Goal: Task Accomplishment & Management: Complete application form

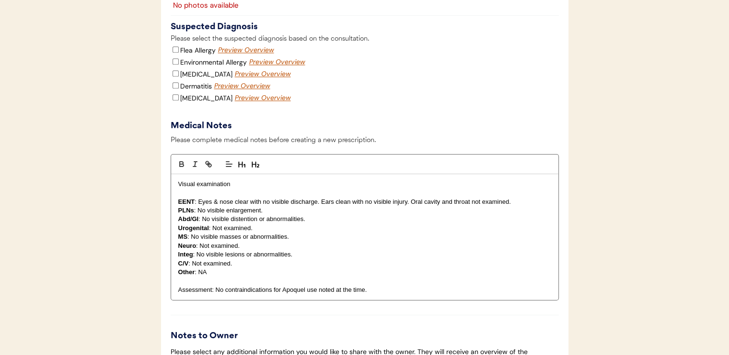
scroll to position [1150, 0]
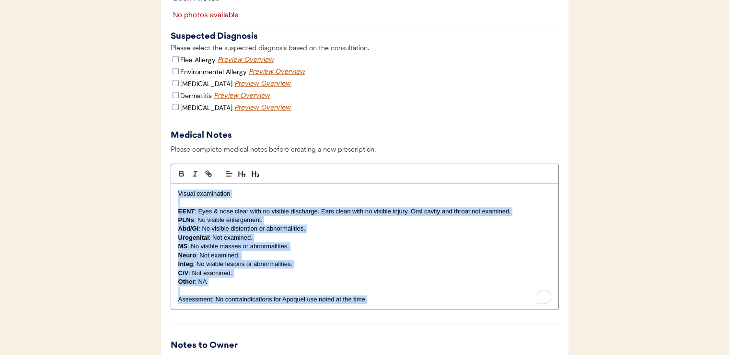
drag, startPoint x: 174, startPoint y: 211, endPoint x: 427, endPoint y: 319, distance: 274.9
click at [427, 310] on div "Visual examination EENT : Eyes & nose clear with no visible discharge. Ears cle…" at bounding box center [364, 247] width 387 height 126
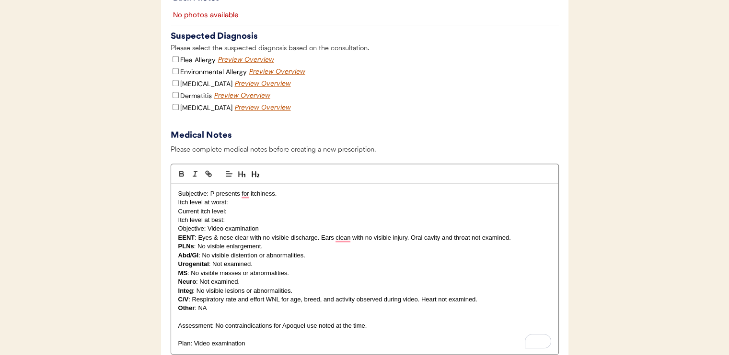
click at [251, 225] on p "Itch level at best:" at bounding box center [364, 220] width 373 height 9
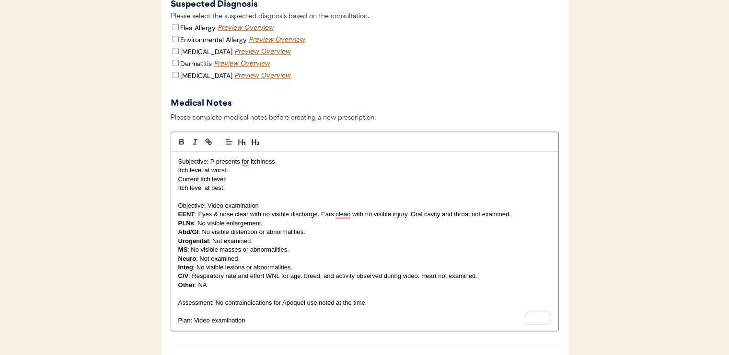
scroll to position [1198, 0]
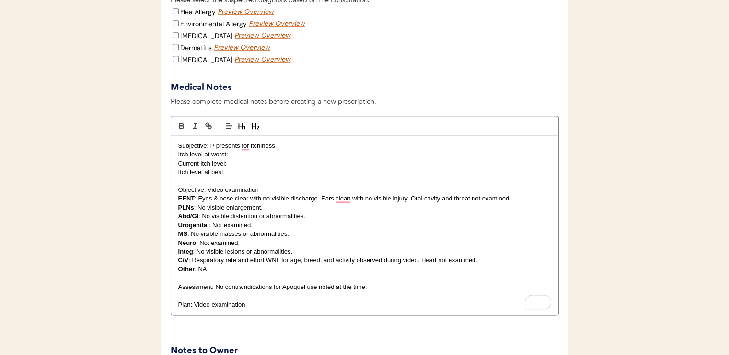
click at [369, 150] on p "Subjective: P presents for itchiness." at bounding box center [364, 146] width 373 height 9
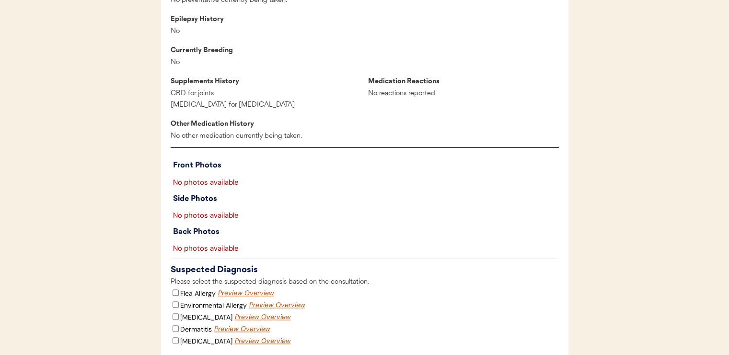
scroll to position [910, 0]
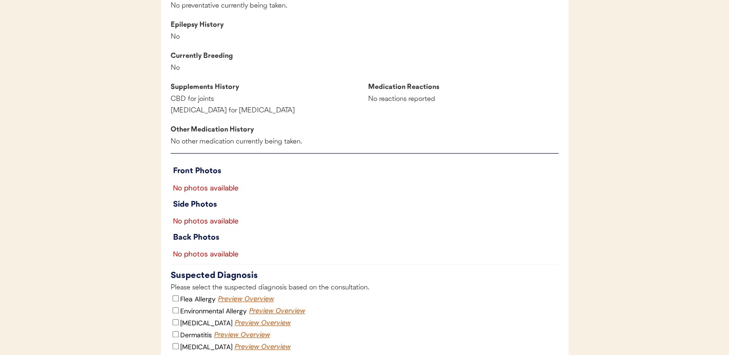
click at [230, 304] on div "Preview Overview" at bounding box center [246, 300] width 57 height 10
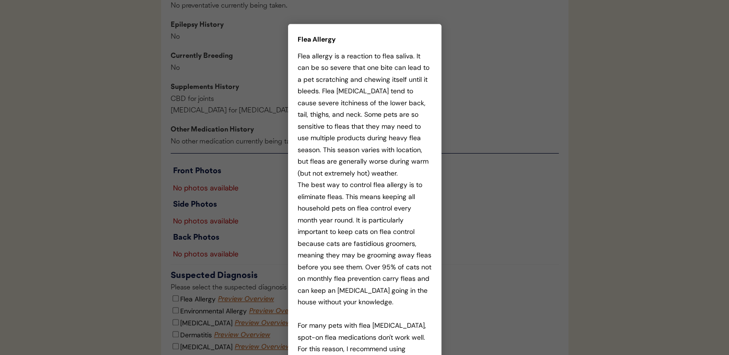
click at [408, 189] on div "Flea allergy is a reaction to flea saliva. It can be so severe that one bite ca…" at bounding box center [364, 226] width 134 height 352
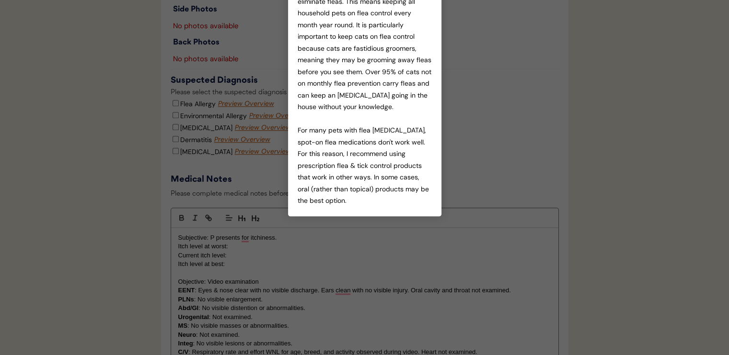
scroll to position [1150, 0]
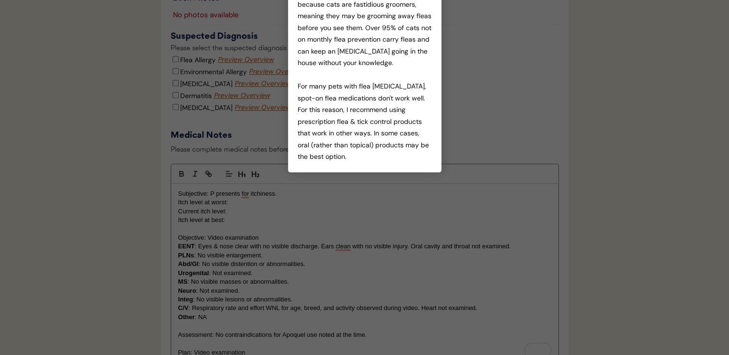
click at [537, 115] on div at bounding box center [364, 177] width 729 height 355
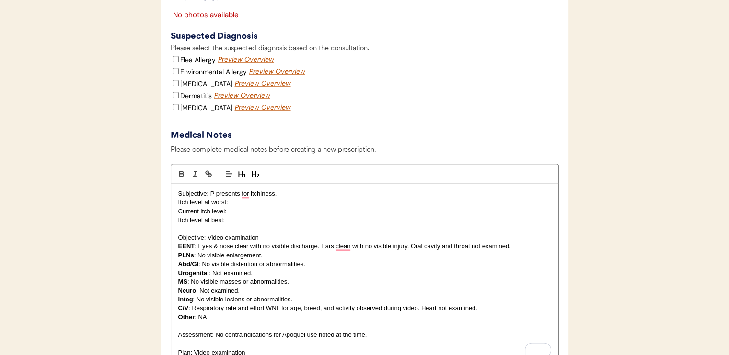
click at [322, 198] on p "Subjective: P presents for itchiness." at bounding box center [364, 194] width 373 height 9
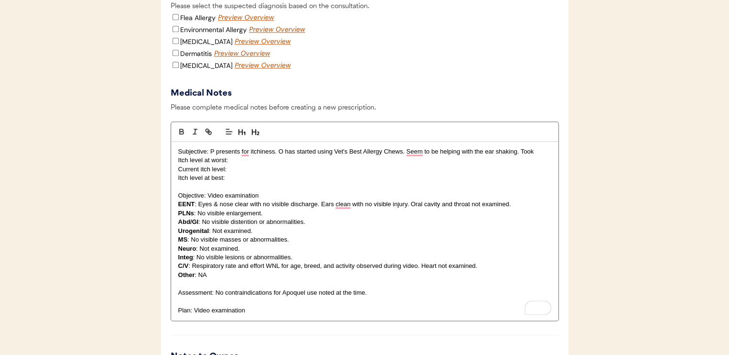
scroll to position [1198, 0]
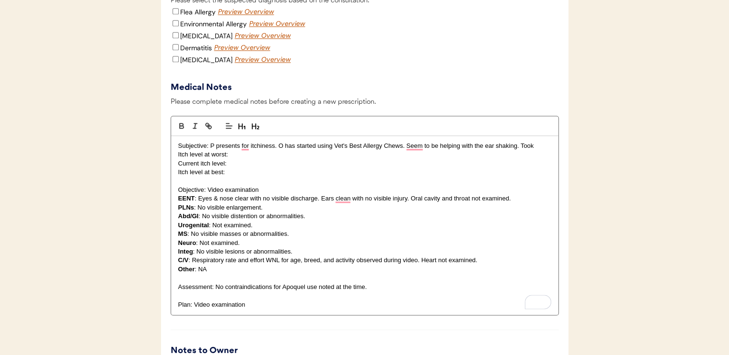
click at [546, 150] on p "Subjective: P presents for itchiness. O has started using Vet's Best Allergy Ch…" at bounding box center [364, 146] width 373 height 9
click at [276, 168] on p "Current itch level:" at bounding box center [364, 164] width 373 height 9
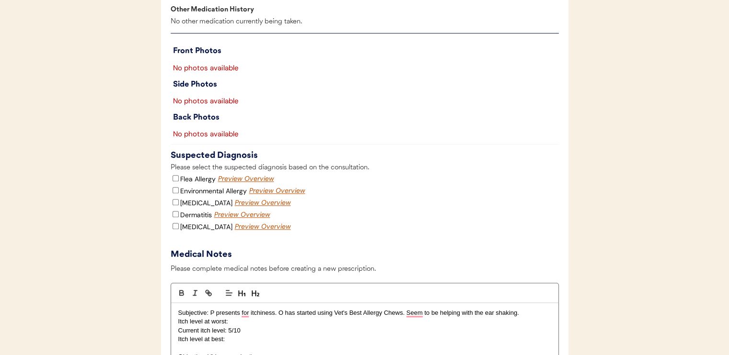
scroll to position [1054, 0]
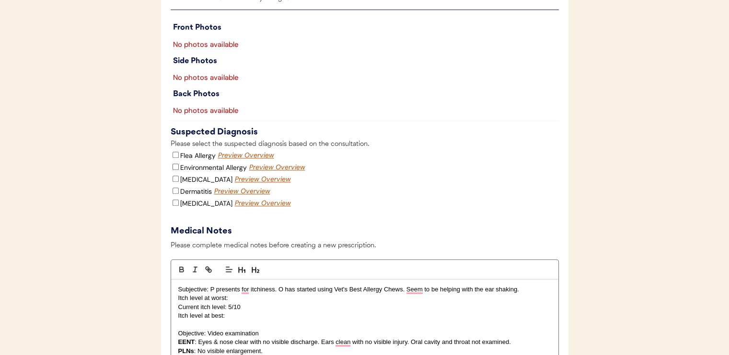
click at [175, 170] on input "Environmental Allergy" at bounding box center [175, 167] width 6 height 6
checkbox input "true"
click at [174, 194] on input "Dermatitis" at bounding box center [175, 191] width 6 height 6
checkbox input "true"
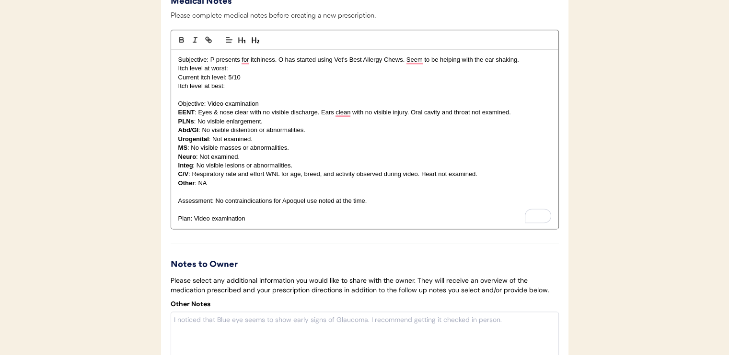
scroll to position [1293, 0]
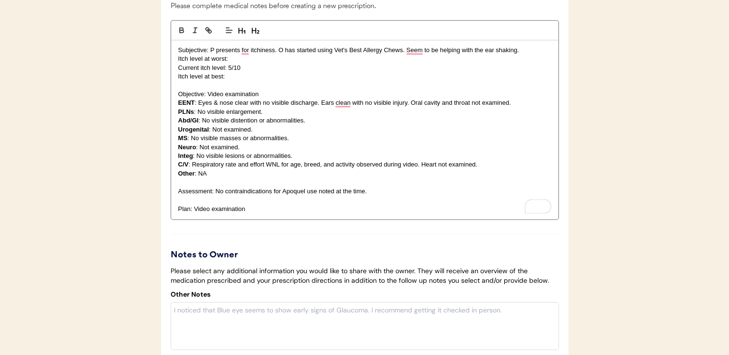
click at [431, 205] on p "To enrich screen reader interactions, please activate Accessibility in Grammarl…" at bounding box center [364, 200] width 373 height 9
click at [431, 196] on p "Assessment: No contraindications for Apoquel use noted at the time." at bounding box center [364, 191] width 373 height 9
click at [531, 55] on p "Subjective: P presents for itchiness. O has started using Vet's Best Allergy Ch…" at bounding box center [364, 50] width 373 height 9
click at [339, 63] on p "Itch level at worst:" at bounding box center [364, 59] width 373 height 9
click at [250, 63] on p "Itch level at worst:" at bounding box center [364, 59] width 373 height 9
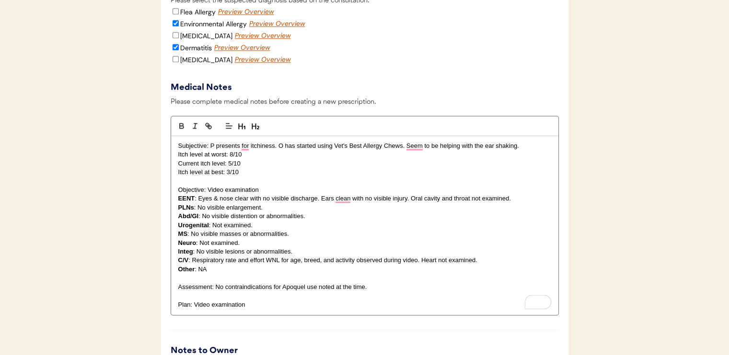
scroll to position [1245, 0]
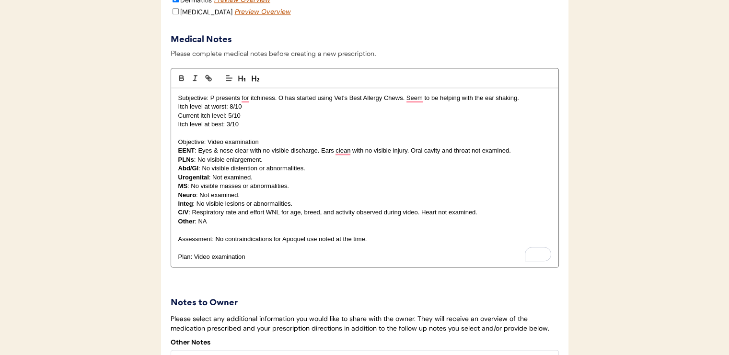
click at [289, 262] on p "Plan: Video examination" at bounding box center [364, 257] width 373 height 9
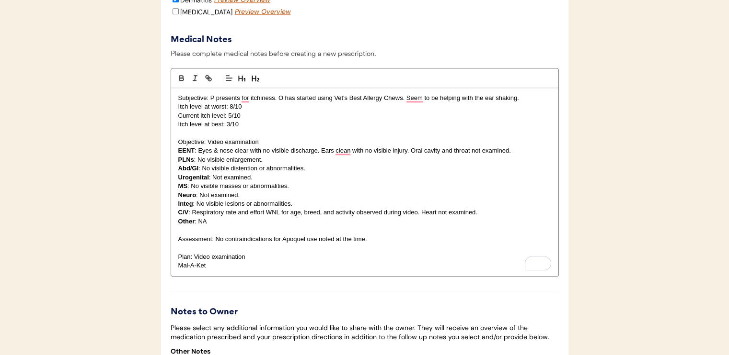
click at [235, 270] on p "Mal-A-Ket" at bounding box center [364, 266] width 373 height 9
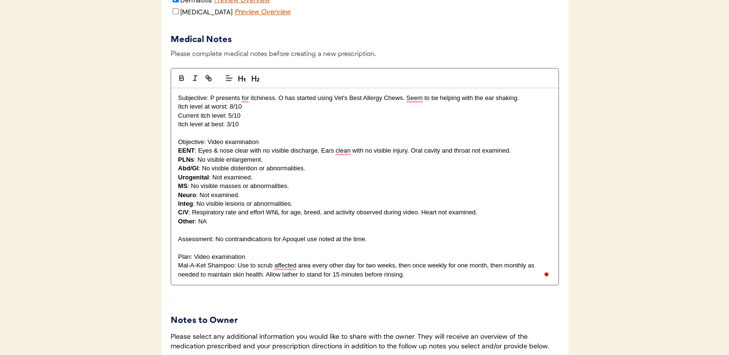
click at [437, 279] on p "Mal-A-Ket Shampoo: Use to scrub affected area every other day for two weeks, th…" at bounding box center [364, 271] width 373 height 18
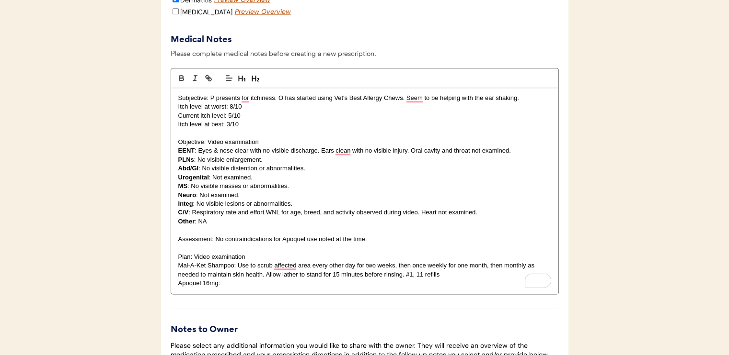
click at [248, 288] on p "Apoquel 16mg:" at bounding box center [364, 283] width 373 height 9
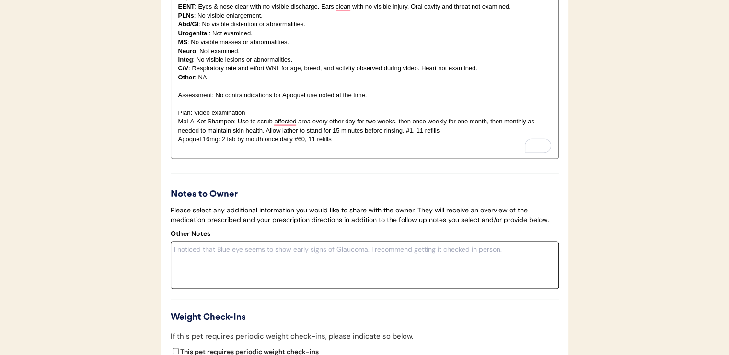
scroll to position [1389, 0]
click at [479, 284] on textarea at bounding box center [365, 266] width 388 height 48
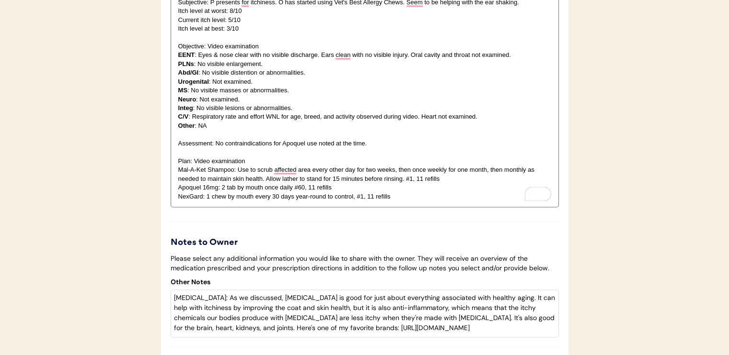
scroll to position [1341, 0]
drag, startPoint x: 196, startPoint y: 127, endPoint x: 291, endPoint y: 130, distance: 94.9
click at [291, 113] on p "Integ : No visible lesions or abnormalities." at bounding box center [364, 108] width 373 height 9
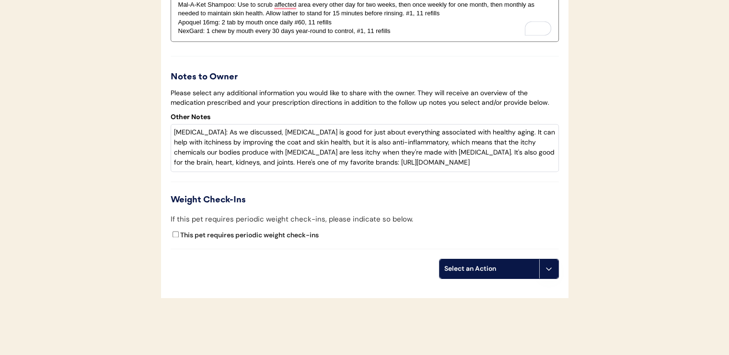
scroll to position [1533, 0]
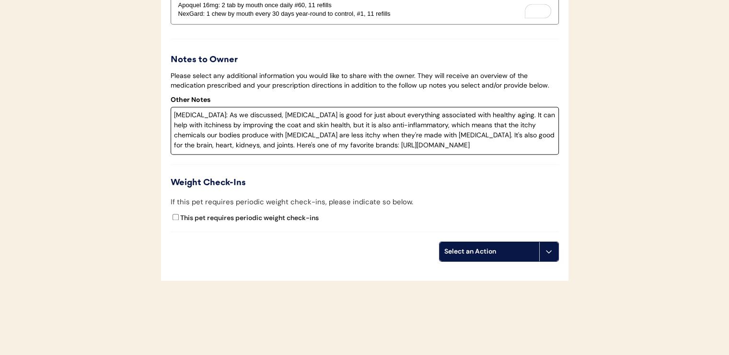
click at [388, 155] on textarea "Fish oil: As we discussed, fish oil is good for just about everything associate…" at bounding box center [365, 131] width 388 height 48
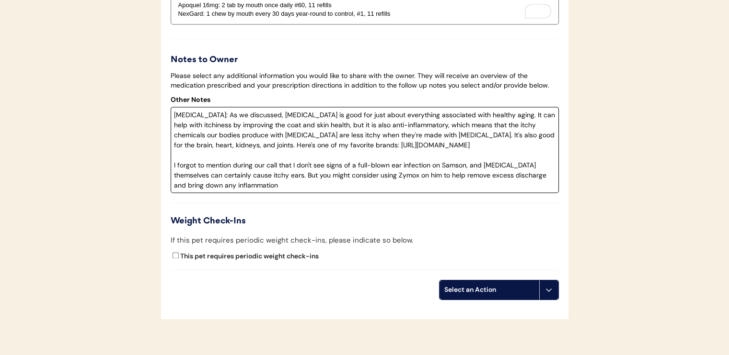
click at [512, 193] on textarea "Fish oil: As we discussed, fish oil is good for just about everything associate…" at bounding box center [365, 150] width 388 height 86
click at [181, 193] on textarea "Fish oil: As we discussed, fish oil is good for just about everything associate…" at bounding box center [365, 150] width 388 height 86
click at [224, 193] on textarea "Fish oil: As we discussed, fish oil is good for just about everything associate…" at bounding box center [365, 150] width 388 height 86
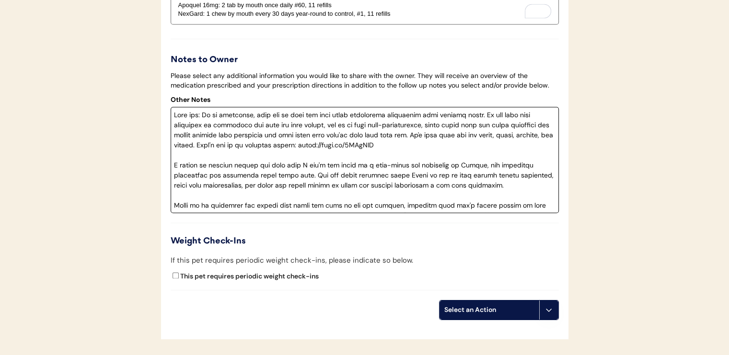
type textarea "Fish oil: As we discussed, fish oil is good for just about everything associate…"
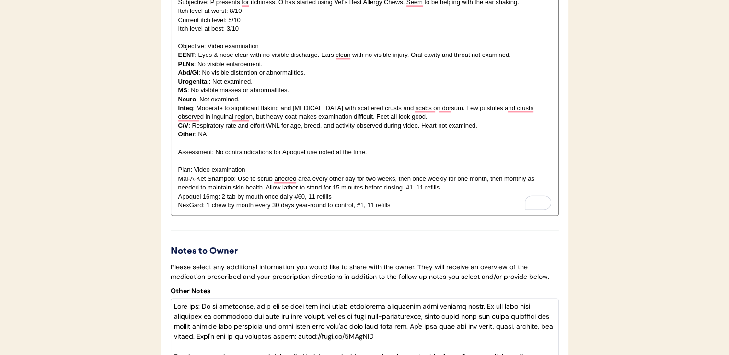
scroll to position [1341, 0]
click at [339, 59] on p "EENT : Eyes & nose clear with no visible discharge. Ears clean with no visible …" at bounding box center [364, 55] width 373 height 9
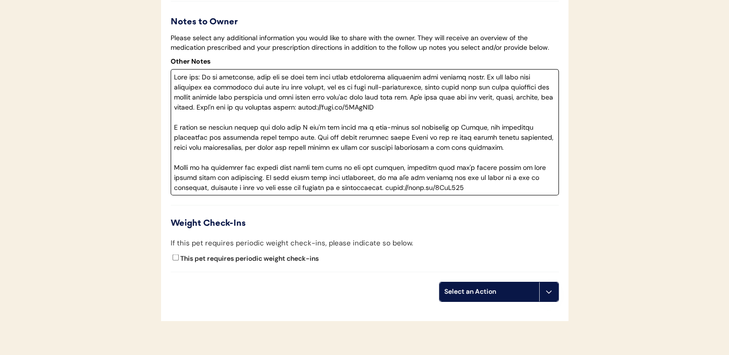
scroll to position [1581, 0]
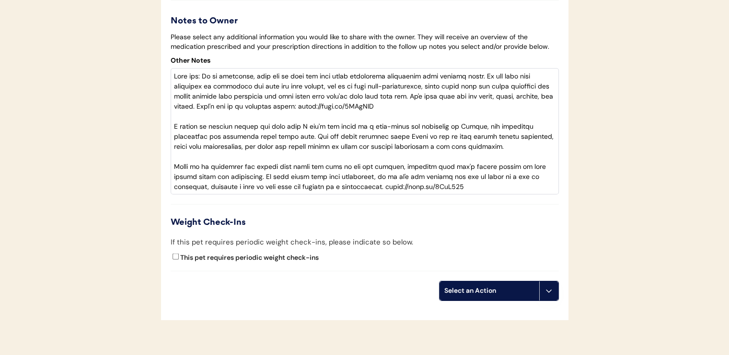
click at [505, 296] on div "Select an Action" at bounding box center [489, 291] width 90 height 10
click at [492, 329] on div "Create a prescription" at bounding box center [486, 331] width 95 height 20
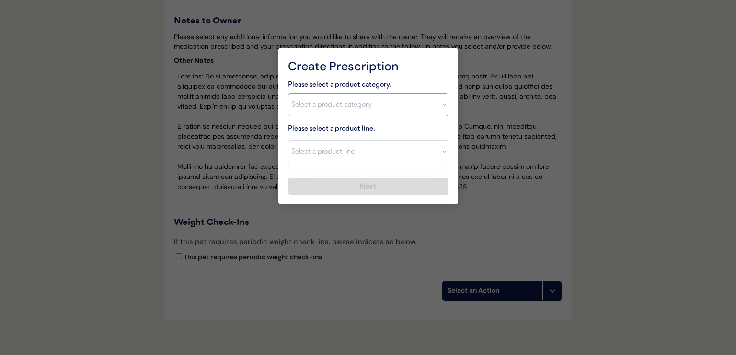
click at [338, 109] on select "Select a product category Allergies Antibiotics Anxiety Combo Parasite Preventi…" at bounding box center [368, 104] width 160 height 23
select select ""allergies""
click at [288, 93] on select "Select a product category Allergies Antibiotics Anxiety Combo Parasite Preventi…" at bounding box center [368, 104] width 160 height 23
click at [347, 153] on select "Select a product line" at bounding box center [368, 151] width 160 height 23
select select ""Apoquel Tablet""
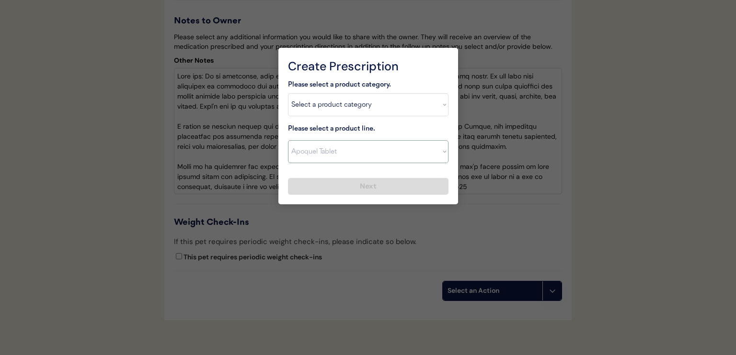
click at [288, 140] on select "Select a product line Apoquel Chewable Tablet Apoquel Tablet Cyclosporine Derma…" at bounding box center [368, 151] width 160 height 23
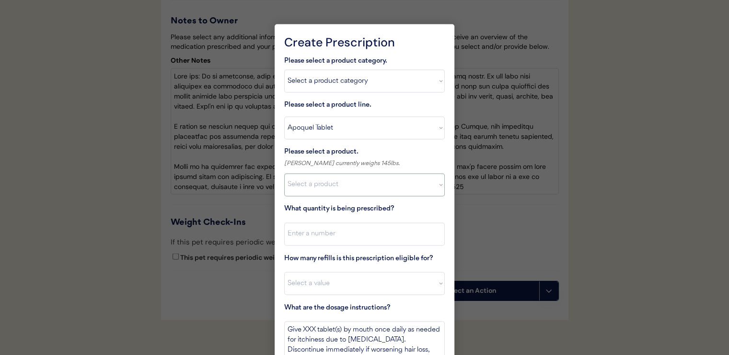
click at [353, 185] on select "Select a product Apoquel Tablet (16 mg) Apoquel Tablet (3.6 mg) Apoquel Tablet …" at bounding box center [364, 184] width 160 height 23
select select ""1348695171700984260__LOOKUP__1720647054590x322599372364987400""
click at [284, 173] on select "Select a product Apoquel Tablet (16 mg) Apoquel Tablet (3.6 mg) Apoquel Tablet …" at bounding box center [364, 184] width 160 height 23
click at [361, 231] on input "input" at bounding box center [364, 234] width 160 height 23
type input "60"
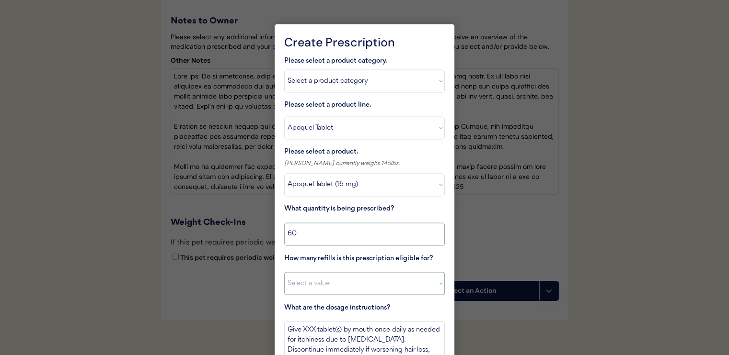
click at [362, 273] on select "Select a value 0 1 2 3 4 5 6 7 8 10 11" at bounding box center [364, 283] width 160 height 23
select select "11"
click at [284, 272] on select "Select a value 0 1 2 3 4 5 6 7 8 10 11" at bounding box center [364, 283] width 160 height 23
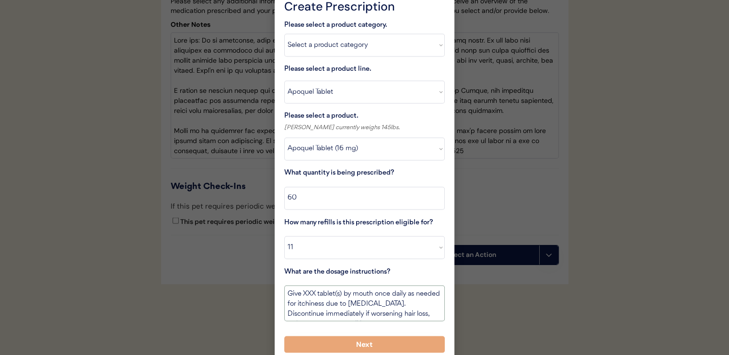
scroll to position [1661, 0]
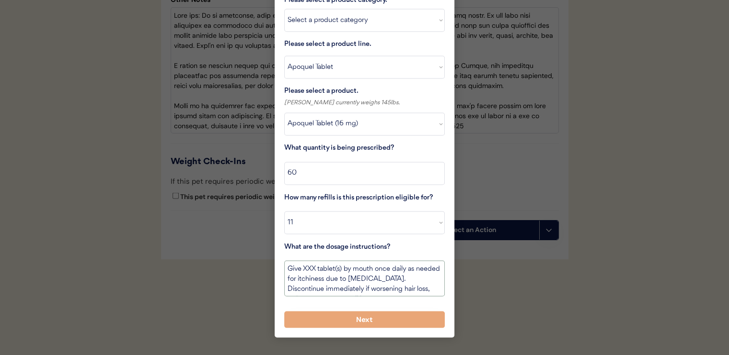
click at [309, 261] on textarea "Give XXX tablet(s) by mouth once daily as needed for itchiness due to allergies…" at bounding box center [364, 279] width 160 height 36
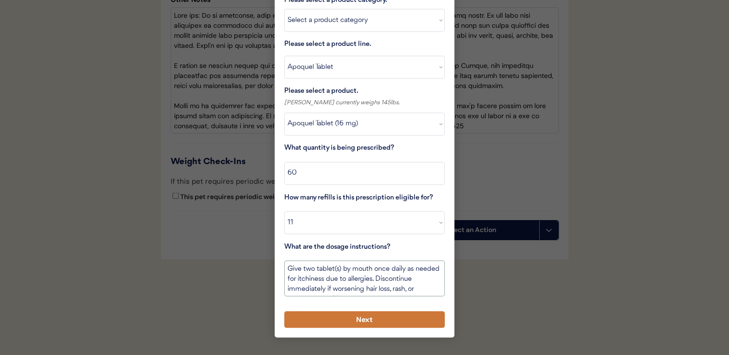
type textarea "Give two tablet(s) by mouth once daily as needed for itchiness due to allergies…"
click at [344, 311] on button "Next" at bounding box center [364, 319] width 160 height 17
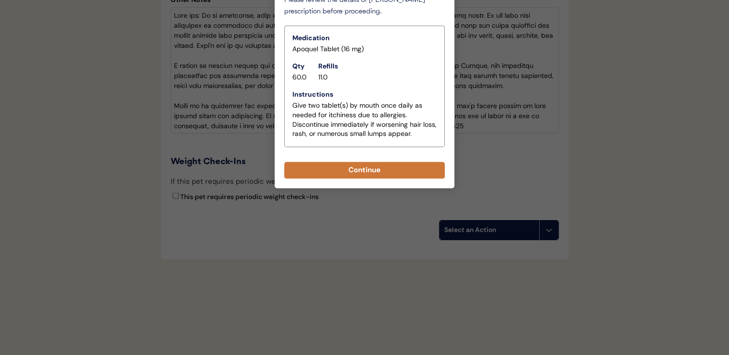
click at [379, 162] on button "Continue" at bounding box center [364, 170] width 160 height 17
select select ""PLACEHOLDER_1427118222253""
type textarea "Give XXX tablet(s) by mouth once daily as needed for itchiness due to allergies…"
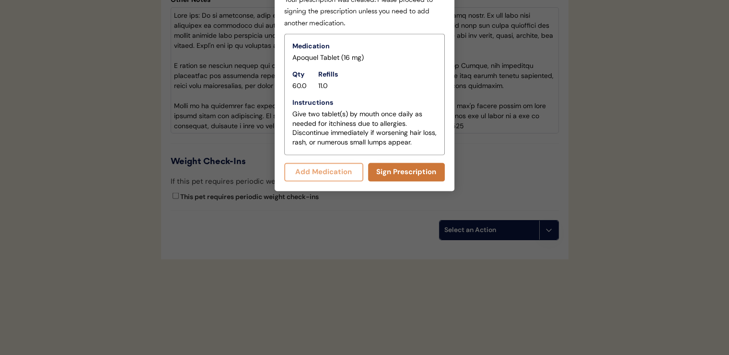
scroll to position [1682, 0]
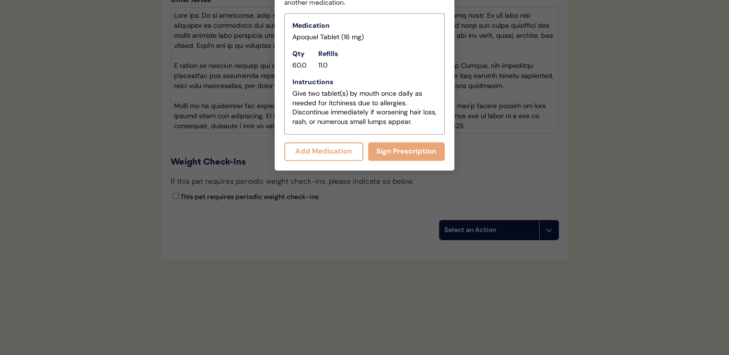
click at [339, 142] on button "Add Medication" at bounding box center [323, 151] width 79 height 19
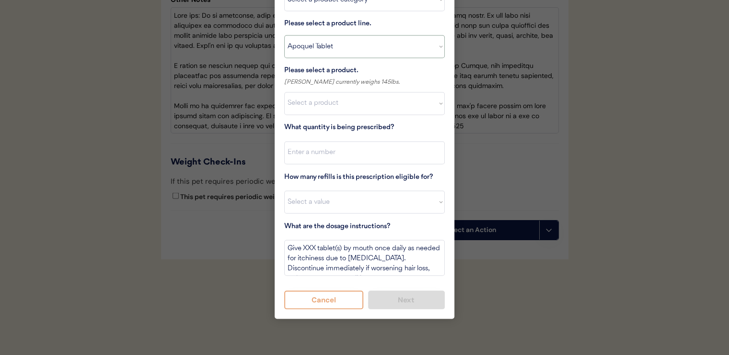
click at [343, 35] on select "Select a product line Apoquel Chewable Tablet Apoquel Tablet Cyclosporine Derma…" at bounding box center [364, 46] width 160 height 23
select select ""Mal-A-Ket Shampoo""
click at [284, 35] on select "Select a product line Apoquel Chewable Tablet Apoquel Tablet Cyclosporine Derma…" at bounding box center [364, 46] width 160 height 23
type textarea "Bathe every other day for 2 weeks, then once weekly for one month, then as need…"
click at [336, 92] on select "Select a product Mal-A-Ket Shampoo, 8 oz" at bounding box center [364, 103] width 160 height 23
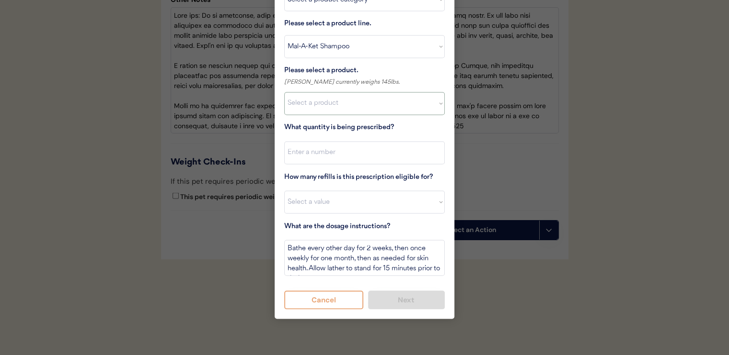
select select ""1348695171700984260__LOOKUP__1732553434443x237257447760914180""
click at [284, 92] on select "Select a product Mal-A-Ket Shampoo, 8 oz" at bounding box center [364, 103] width 160 height 23
click at [346, 141] on input "input" at bounding box center [364, 152] width 160 height 23
type input "1"
click at [340, 191] on select "Select a value 0 1 2 3 4 5 6 7 8 10 11" at bounding box center [364, 202] width 160 height 23
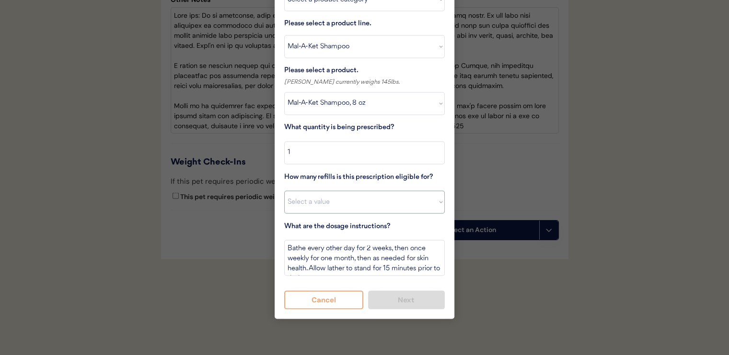
select select "11"
click at [284, 191] on select "Select a value 0 1 2 3 4 5 6 7 8 10 11" at bounding box center [364, 202] width 160 height 23
click at [381, 291] on button "Next" at bounding box center [406, 300] width 77 height 19
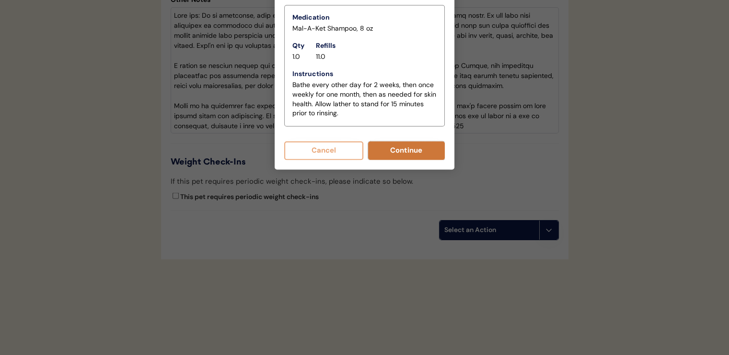
click at [396, 141] on button "Continue" at bounding box center [406, 150] width 77 height 19
select select ""PLACEHOLDER_1427118222253""
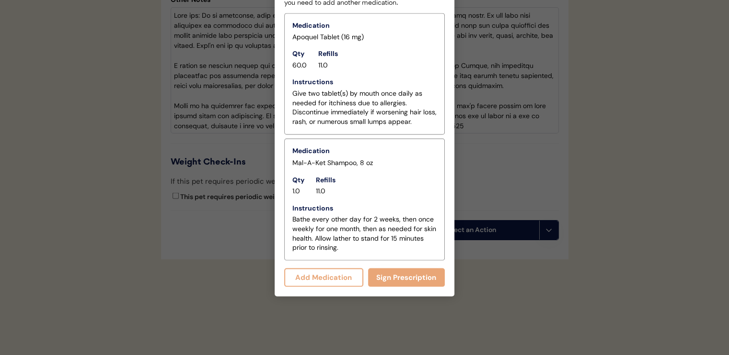
click at [344, 268] on button "Add Medication" at bounding box center [323, 277] width 79 height 19
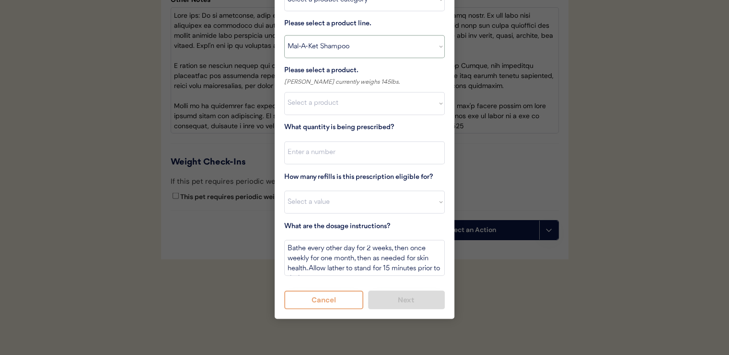
scroll to position [1586, 0]
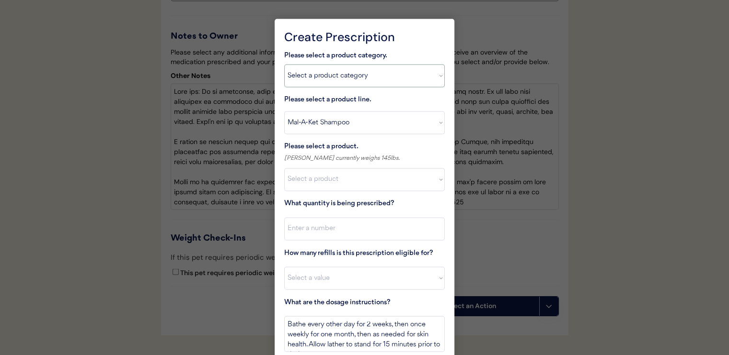
click at [345, 79] on select "Select a product category Allergies Antibiotics Anxiety Combo Parasite Preventi…" at bounding box center [364, 75] width 160 height 23
select select ""flea___tick""
click at [284, 64] on select "Select a product category Allergies Antibiotics Anxiety Combo Parasite Preventi…" at bounding box center [364, 75] width 160 height 23
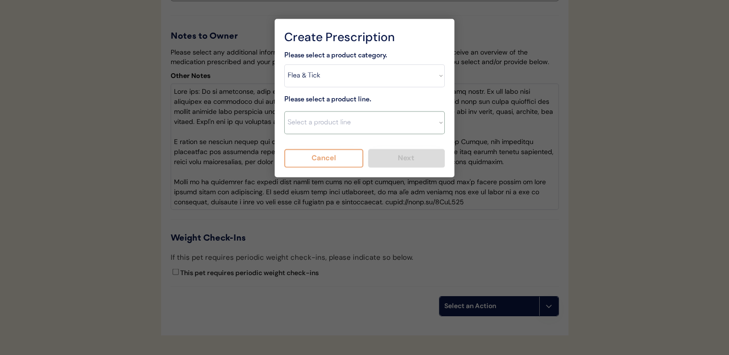
click at [341, 125] on select "Select a product line Advantix II Bravecto 1 Month Bravecto 1 Month (3 Month) B…" at bounding box center [364, 122] width 160 height 23
select select ""NexGard""
click at [284, 111] on select "Select a product line Advantix II Bravecto 1 Month Bravecto 1 Month (3 Month) B…" at bounding box center [364, 122] width 160 height 23
type textarea "Give one chew by mouth every 30 days year round to control external parasites. …"
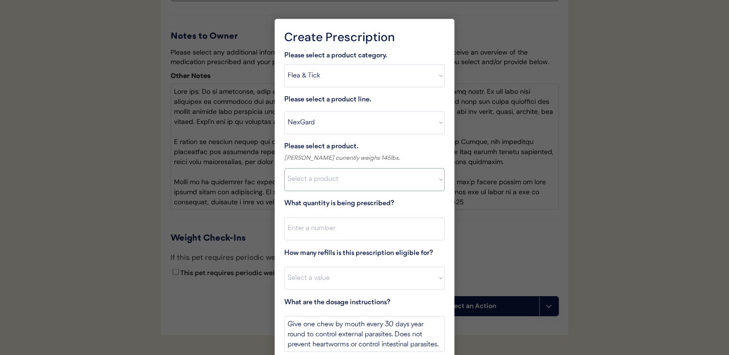
click at [353, 184] on select "Select a product NexGard, 4 - 10lbs NexGard, 10.1 - 24lbs NexGard, 24.1 - 60lbs…" at bounding box center [364, 179] width 160 height 23
select select ""1348695171700984260__LOOKUP__1670802184069x769842999752052000""
click at [284, 168] on select "Select a product NexGard, 4 - 10lbs NexGard, 10.1 - 24lbs NexGard, 24.1 - 60lbs…" at bounding box center [364, 179] width 160 height 23
click at [362, 236] on input "input" at bounding box center [364, 228] width 160 height 23
type input "1"
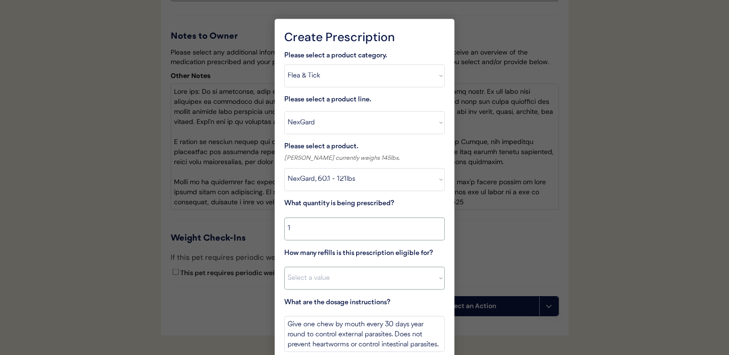
click at [364, 275] on select "Select a value 0 1 2 3 4 5 6 7 8 10 11" at bounding box center [364, 278] width 160 height 23
select select "11"
click at [284, 267] on select "Select a value 0 1 2 3 4 5 6 7 8 10 11" at bounding box center [364, 278] width 160 height 23
click at [285, 323] on textarea "Give one chew by mouth every 30 days year round to control external parasites. …" at bounding box center [364, 334] width 160 height 36
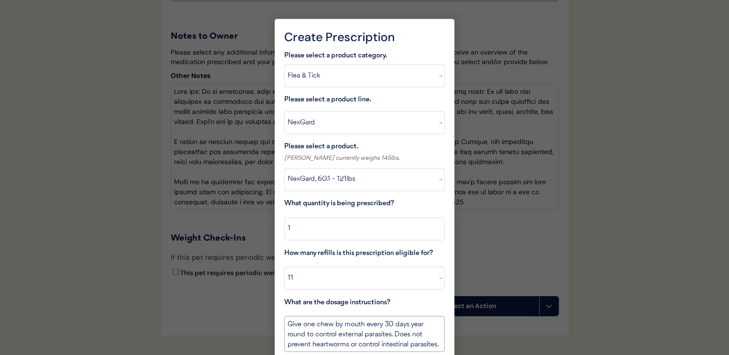
click at [288, 324] on textarea "Give one chew by mouth every 30 days year round to control external parasites. …" at bounding box center [364, 334] width 160 height 36
click at [289, 327] on textarea "Give both chews at the same time. Give one chew by mouth every 30 days year rou…" at bounding box center [364, 334] width 160 height 36
drag, startPoint x: 396, startPoint y: 327, endPoint x: 288, endPoint y: 328, distance: 107.8
click at [288, 328] on textarea "Give both chews at the same time. Give one chew by mouth every 30 days year rou…" at bounding box center [364, 334] width 160 height 36
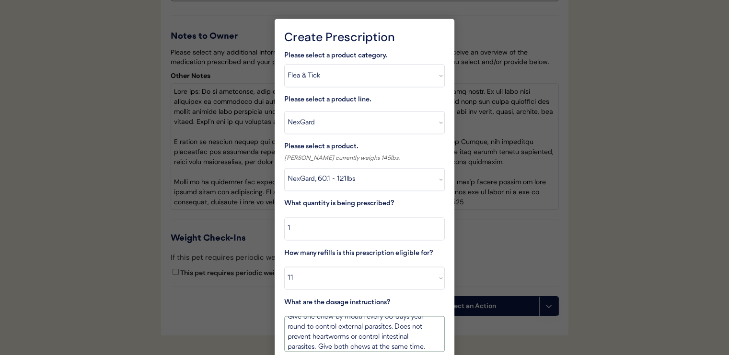
type textarea "Give one chew by mouth every 30 days year round to control external parasites. …"
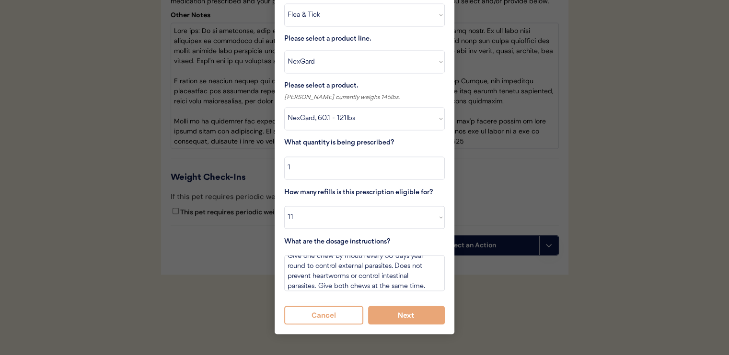
scroll to position [1682, 0]
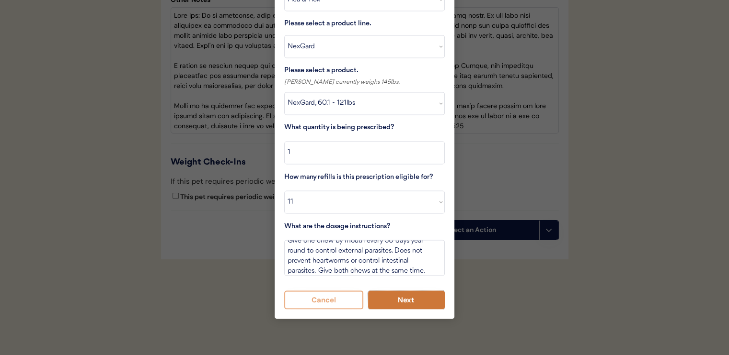
click at [395, 291] on button "Next" at bounding box center [406, 300] width 77 height 19
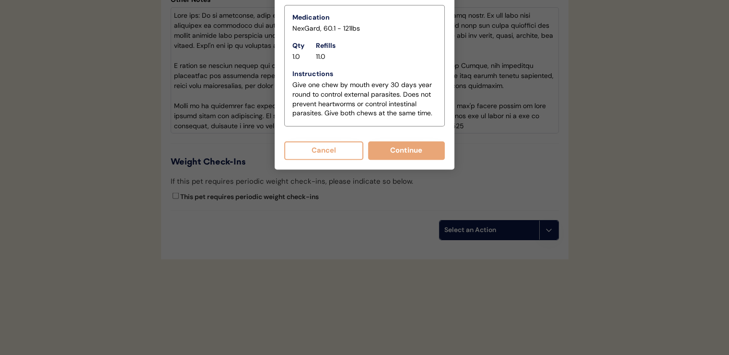
click at [386, 141] on button "Continue" at bounding box center [406, 150] width 77 height 19
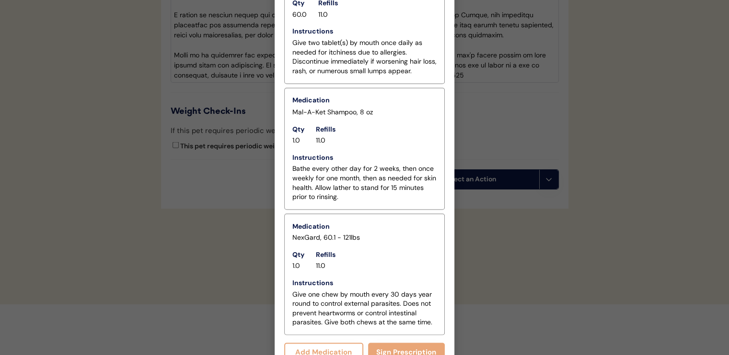
scroll to position [1728, 0]
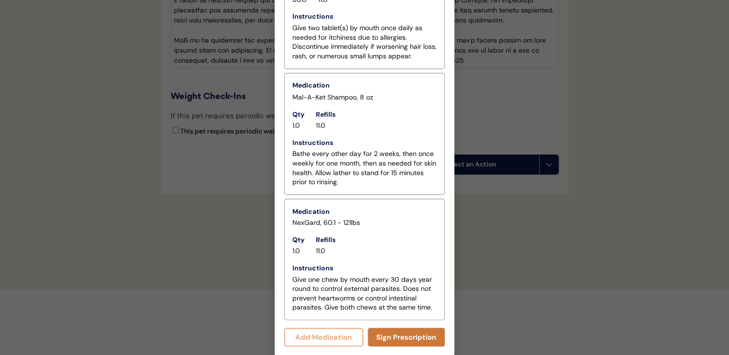
click at [374, 333] on button "Sign Prescription" at bounding box center [406, 337] width 77 height 19
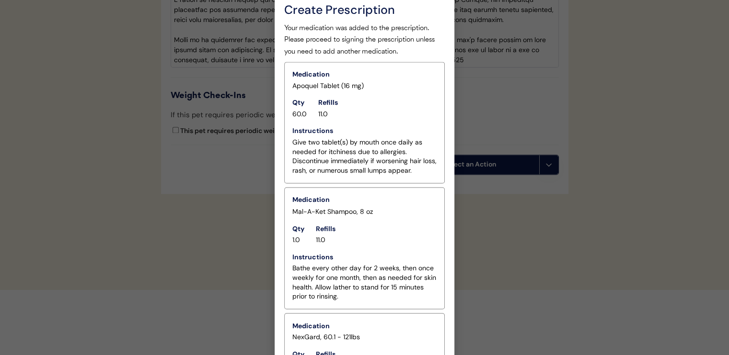
scroll to position [1849, 0]
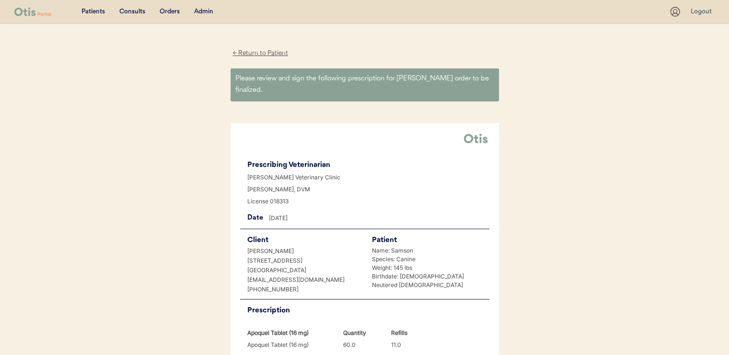
click at [260, 54] on div "← Return to Patient" at bounding box center [260, 53] width 60 height 11
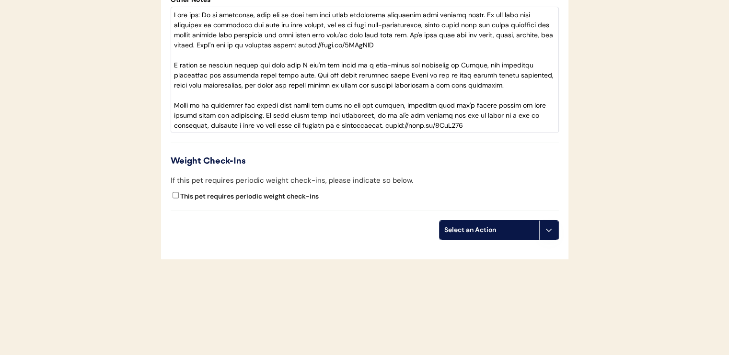
scroll to position [1849, 0]
click at [472, 234] on div "Select an Action" at bounding box center [489, 231] width 90 height 10
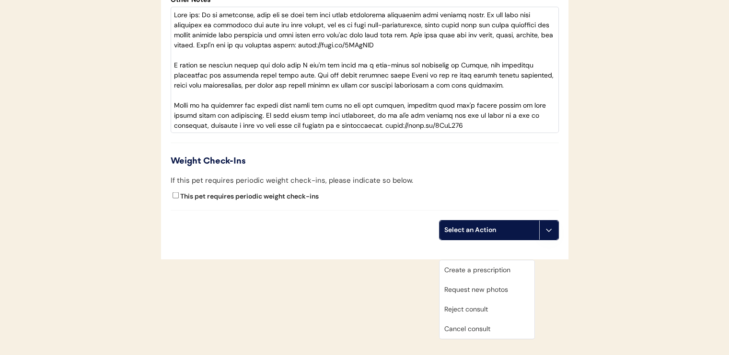
click at [477, 261] on div "Create a prescription" at bounding box center [486, 271] width 95 height 20
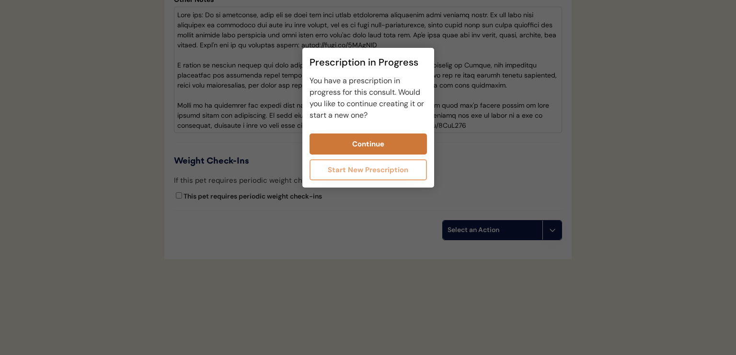
click at [343, 146] on button "Continue" at bounding box center [367, 144] width 117 height 21
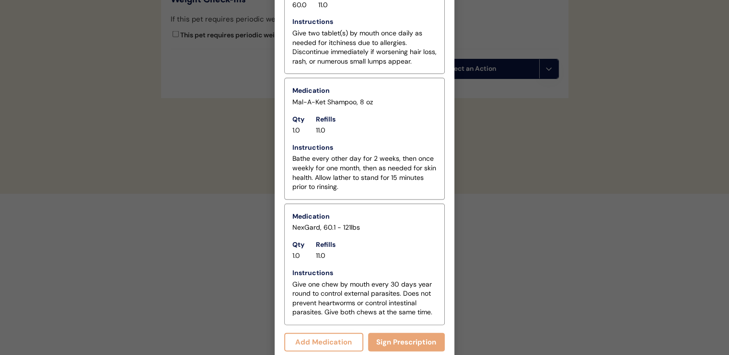
scroll to position [1996, 0]
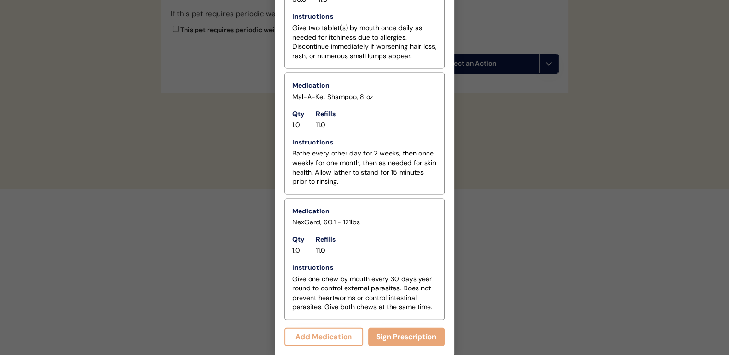
click at [349, 334] on button "Add Medication" at bounding box center [323, 337] width 79 height 19
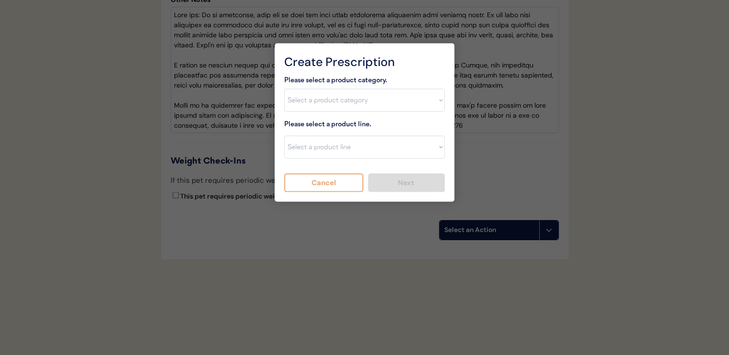
scroll to position [1849, 0]
click at [336, 89] on select "Select a product category Allergies Antibiotics Anxiety Combo Parasite Preventi…" at bounding box center [364, 100] width 160 height 23
select select ""flea___tick""
click at [284, 89] on select "Select a product category Allergies Antibiotics Anxiety Combo Parasite Preventi…" at bounding box center [364, 100] width 160 height 23
click at [332, 136] on select "Select a product line" at bounding box center [364, 147] width 160 height 23
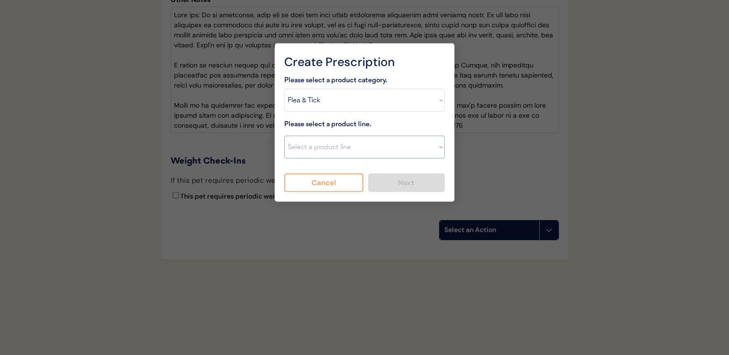
click at [330, 136] on select "Select a product line" at bounding box center [364, 147] width 160 height 23
click at [334, 89] on select "Select a product category [MEDICAL_DATA] Antibiotics Anxiety Combo [MEDICAL_DAT…" at bounding box center [364, 100] width 160 height 23
click at [284, 89] on select "Select a product category [MEDICAL_DATA] Antibiotics Anxiety Combo [MEDICAL_DAT…" at bounding box center [364, 100] width 160 height 23
click at [333, 136] on select "Select a product line Advantix II Bravecto 1 Month Bravecto 1 Month (3 Month) B…" at bounding box center [364, 147] width 160 height 23
select select ""NexGard""
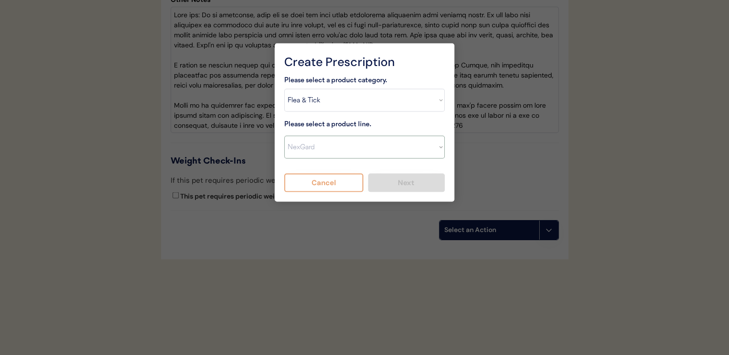
click at [284, 136] on select "Select a product line Advantix II Bravecto 1 Month Bravecto 1 Month (3 Month) B…" at bounding box center [364, 147] width 160 height 23
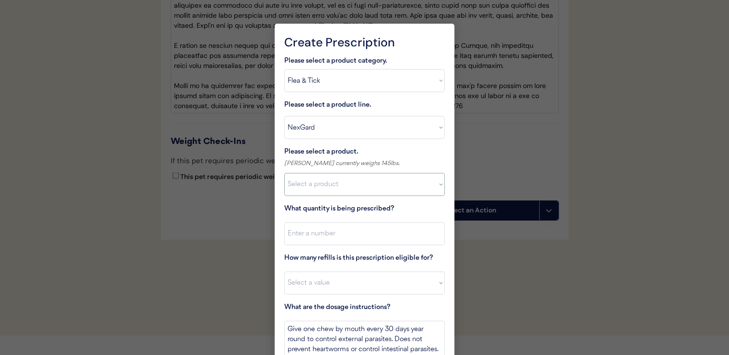
click at [339, 191] on select "Select a product NexGard, 4 - 10lbs NexGard, 10.1 - 24lbs NexGard, 24.1 - 60lbs…" at bounding box center [364, 184] width 160 height 23
select select ""1348695171700984260__LOOKUP__1670802139216x645124073882102900""
click at [284, 173] on select "Select a product NexGard, 4 - 10lbs NexGard, 10.1 - 24lbs NexGard, 24.1 - 60lbs…" at bounding box center [364, 184] width 160 height 23
click at [353, 235] on input "input" at bounding box center [364, 234] width 160 height 23
type input "1"
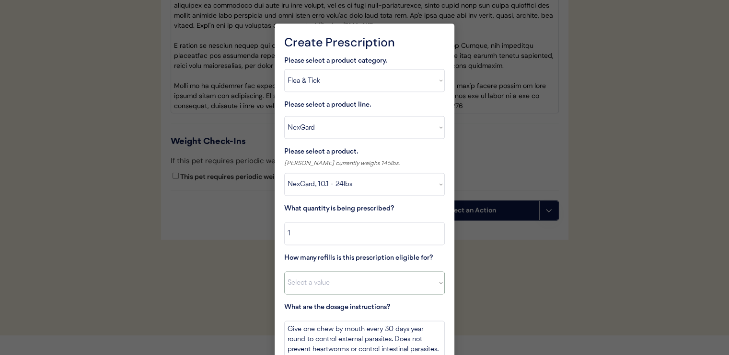
drag, startPoint x: 364, startPoint y: 278, endPoint x: 372, endPoint y: 291, distance: 15.3
click at [364, 278] on select "Select a value 0 1 2 3 4 5 6 7 8 10 11" at bounding box center [364, 283] width 160 height 23
select select "11"
click at [284, 272] on select "Select a value 0 1 2 3 4 5 6 7 8 10 11" at bounding box center [364, 283] width 160 height 23
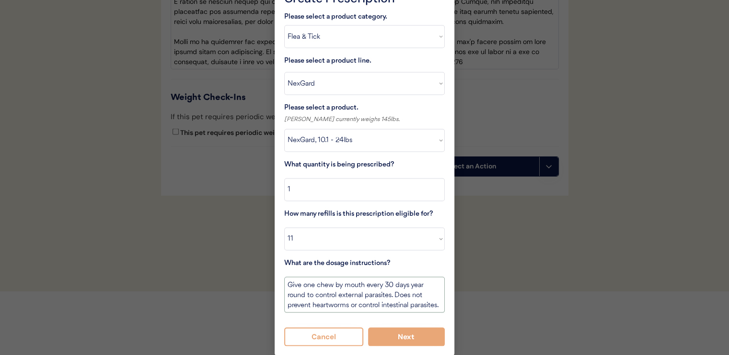
click at [421, 306] on textarea "Give one chew by mouth every 30 days year round to control external parasites. …" at bounding box center [364, 295] width 160 height 36
type textarea "Give one chew by mouth every 30 days year round to control external parasites. …"
click at [415, 337] on button "Next" at bounding box center [406, 337] width 77 height 19
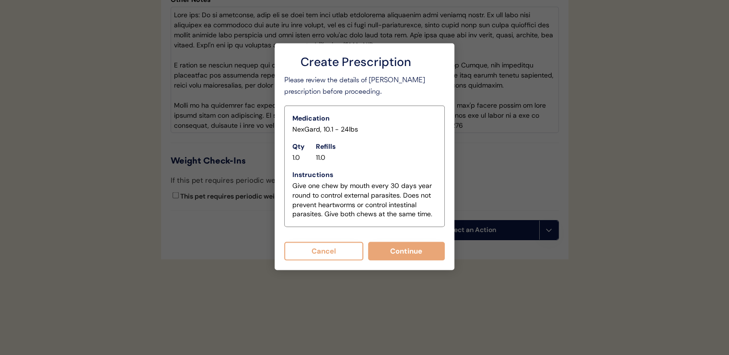
scroll to position [1849, 0]
click at [387, 242] on button "Continue" at bounding box center [406, 251] width 77 height 19
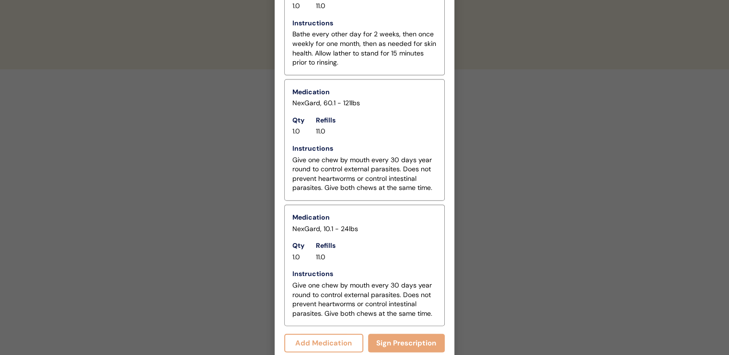
scroll to position [2121, 0]
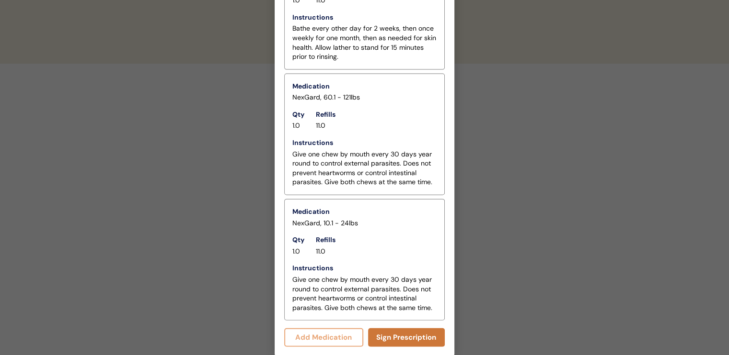
click at [424, 339] on button "Sign Prescription" at bounding box center [406, 338] width 77 height 19
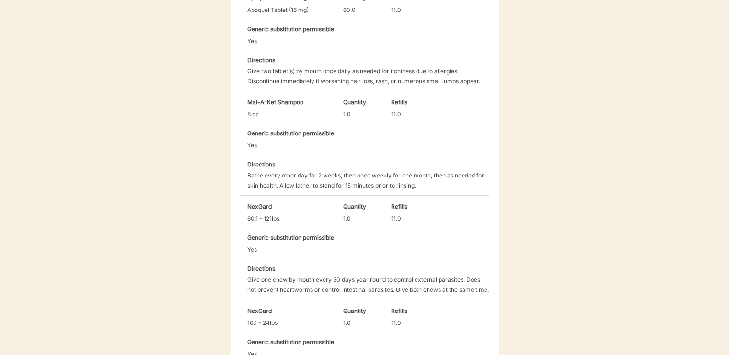
scroll to position [557, 0]
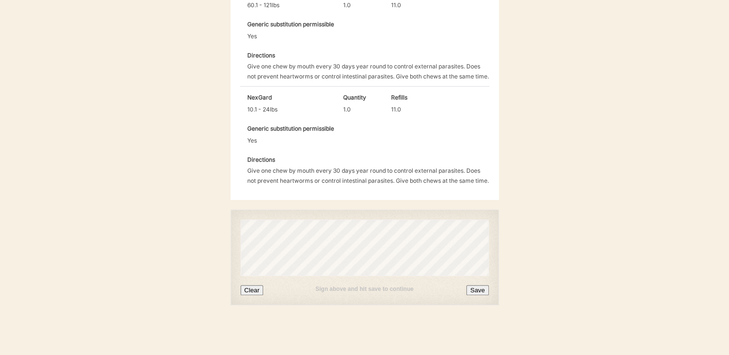
click at [476, 294] on button "Save" at bounding box center [477, 290] width 22 height 10
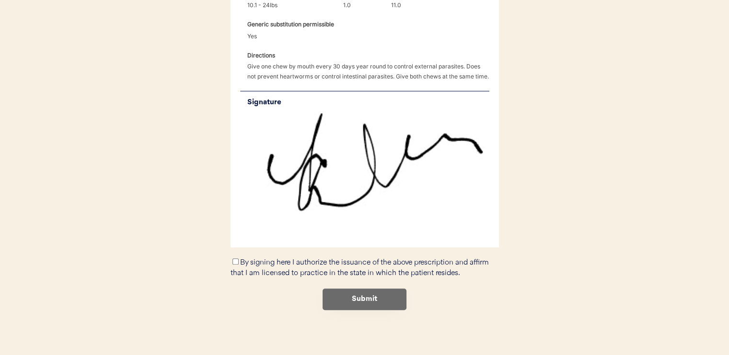
scroll to position [665, 0]
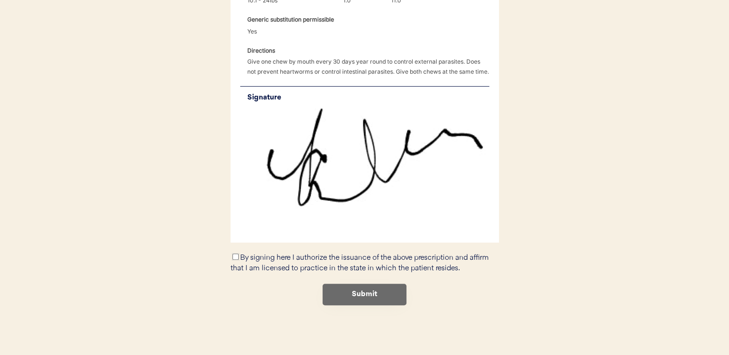
click at [234, 257] on input "By signing here I authorize the issuance of the above prescription and affirm t…" at bounding box center [235, 257] width 6 height 6
checkbox input "true"
click at [390, 296] on button "Submit" at bounding box center [364, 295] width 84 height 22
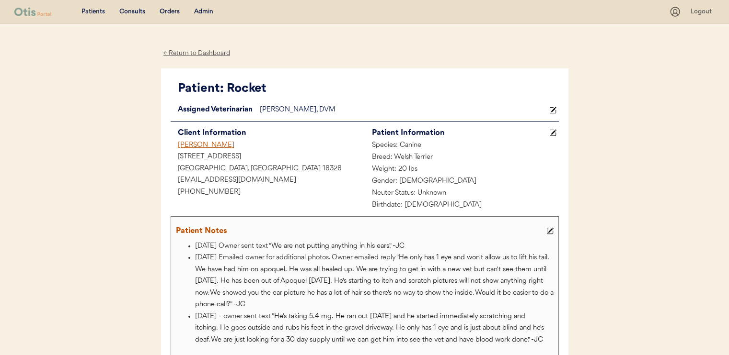
click at [244, 249] on li "8/18/25 Owner sent text " We are not putting anything in his ears." -JC" at bounding box center [375, 247] width 361 height 12
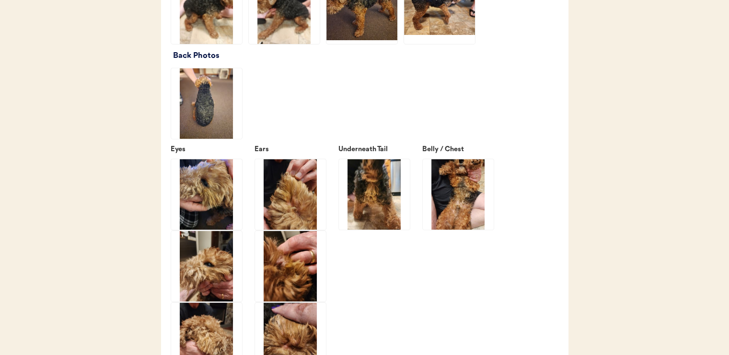
scroll to position [1341, 0]
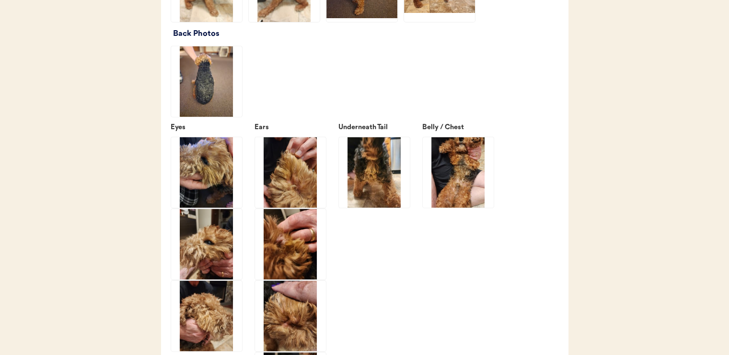
click at [399, 197] on img at bounding box center [374, 172] width 71 height 71
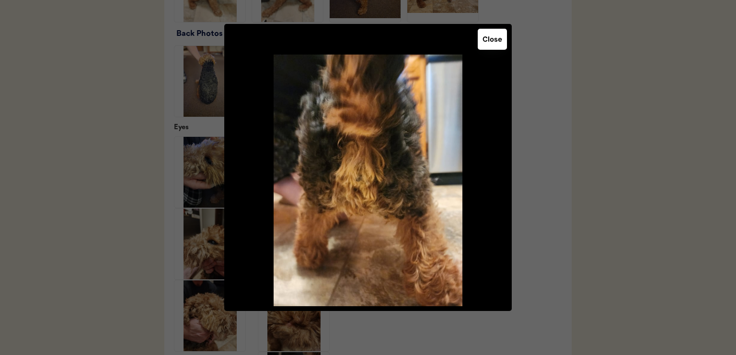
click at [498, 36] on button "Close" at bounding box center [492, 39] width 29 height 21
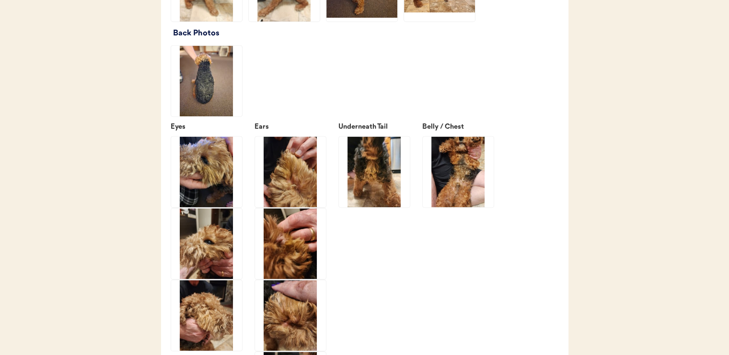
scroll to position [1485, 0]
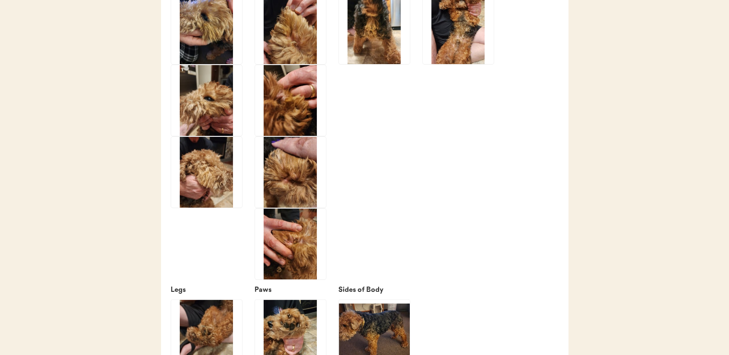
click at [284, 187] on img at bounding box center [290, 172] width 71 height 71
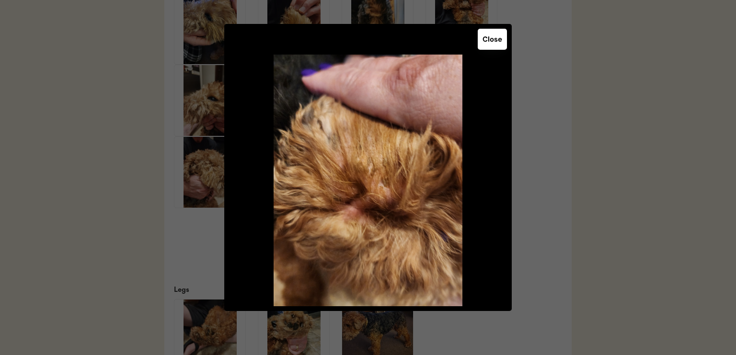
click at [491, 46] on button "Close" at bounding box center [492, 39] width 29 height 21
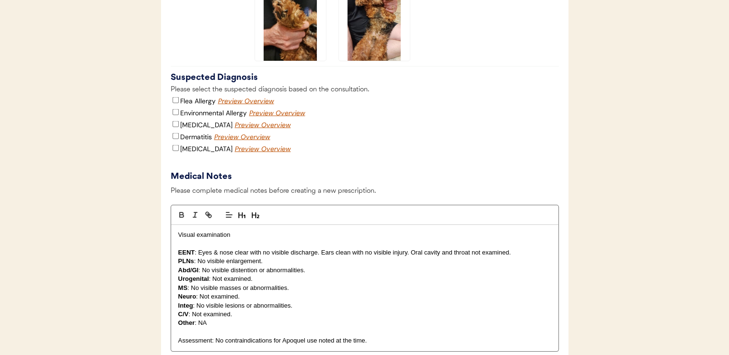
scroll to position [1868, 0]
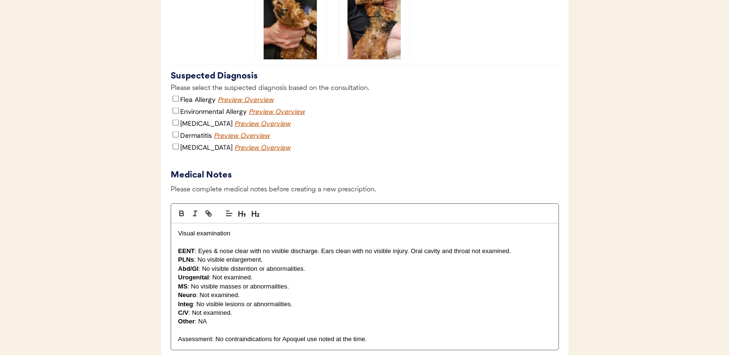
click at [210, 116] on label "Environmental Allergy" at bounding box center [213, 111] width 67 height 9
click at [179, 114] on input "Environmental Allergy" at bounding box center [175, 111] width 6 height 6
checkbox input "true"
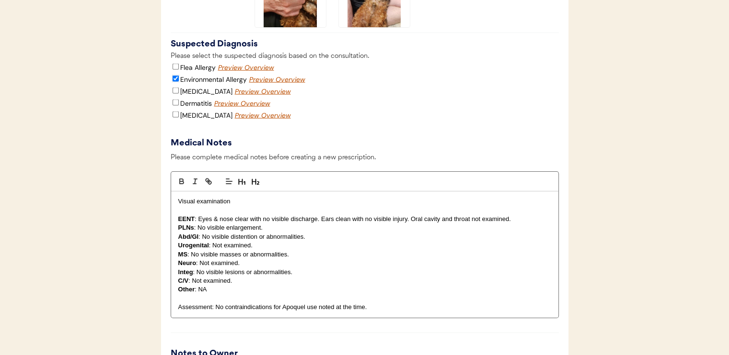
scroll to position [1964, 0]
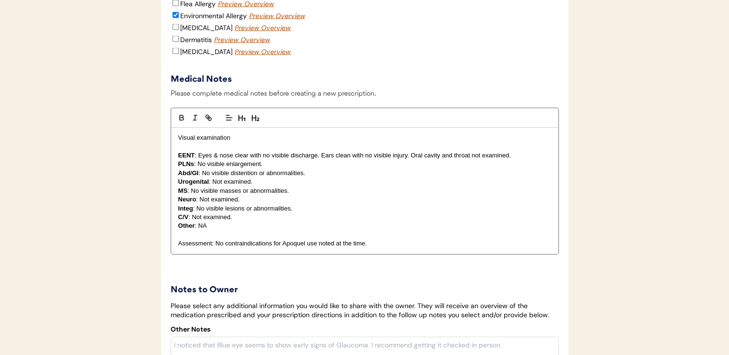
click at [308, 213] on p "Integ : No visible lesions or abnormalities." at bounding box center [364, 209] width 373 height 9
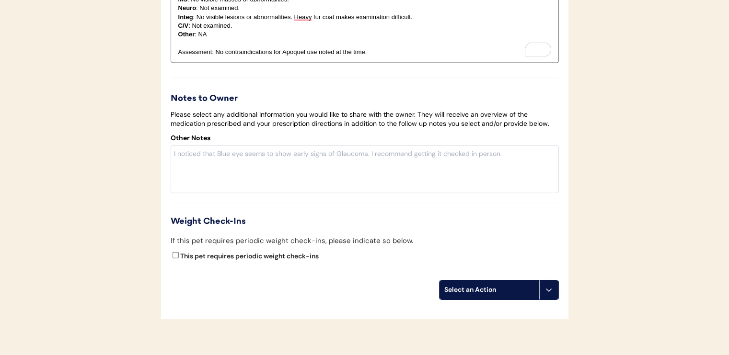
click at [496, 295] on div "Select an Action" at bounding box center [489, 290] width 90 height 10
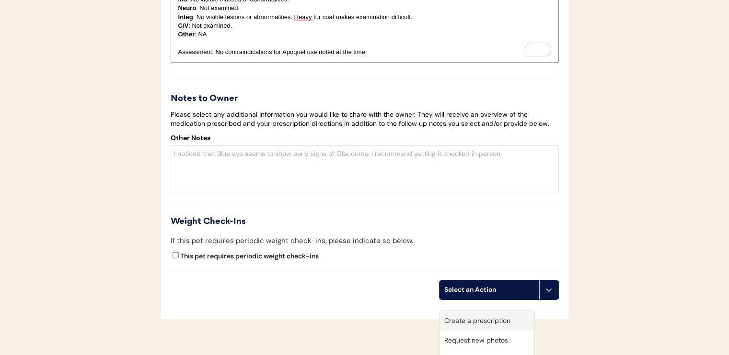
click at [492, 318] on div "Create a prescription" at bounding box center [486, 321] width 95 height 20
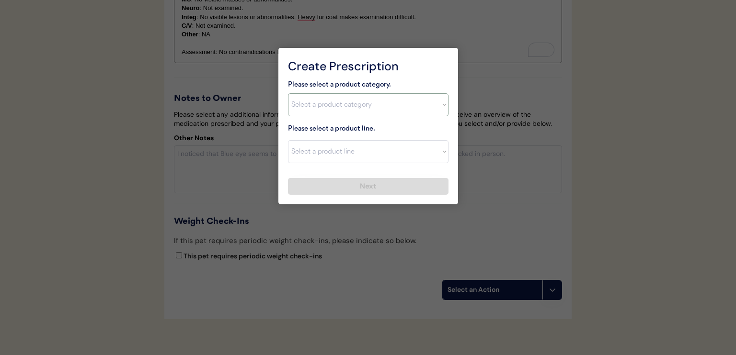
click at [367, 110] on select "Select a product category Allergies Antibiotics Anxiety Combo Parasite Preventi…" at bounding box center [368, 104] width 160 height 23
select select ""allergies""
click at [288, 93] on select "Select a product category Allergies Antibiotics Anxiety Combo Parasite Preventi…" at bounding box center [368, 104] width 160 height 23
click at [361, 152] on select "Select a product line Apoquel Chewable Tablet Apoquel Tablet Cyclosporine Derma…" at bounding box center [368, 151] width 160 height 23
select select ""Apoquel Tablet""
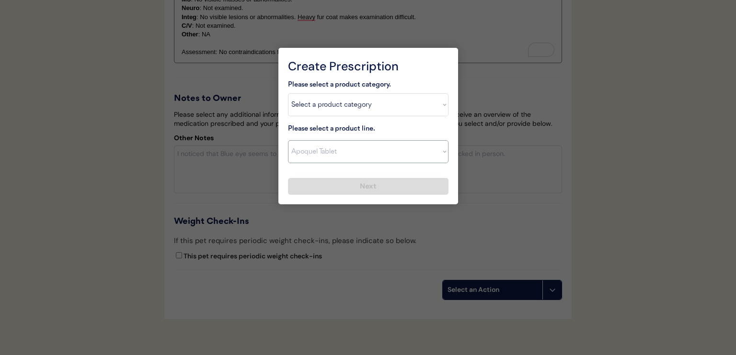
click at [288, 140] on select "Select a product line Apoquel Chewable Tablet Apoquel Tablet Cyclosporine Derma…" at bounding box center [368, 151] width 160 height 23
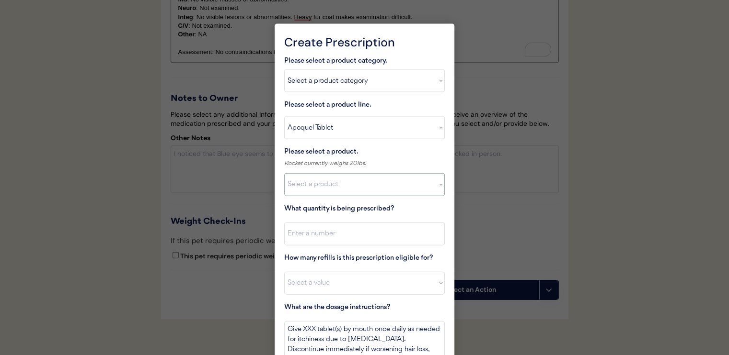
click at [365, 187] on select "Select a product Apoquel Tablet (16 mg) Apoquel Tablet (3.6 mg) Apoquel Tablet …" at bounding box center [364, 184] width 160 height 23
select select ""1348695171700984260__LOOKUP__1720647054595x451849566471218300""
click at [284, 173] on select "Select a product Apoquel Tablet (16 mg) Apoquel Tablet (3.6 mg) Apoquel Tablet …" at bounding box center [364, 184] width 160 height 23
click at [365, 232] on input "input" at bounding box center [364, 234] width 160 height 23
type input "30"
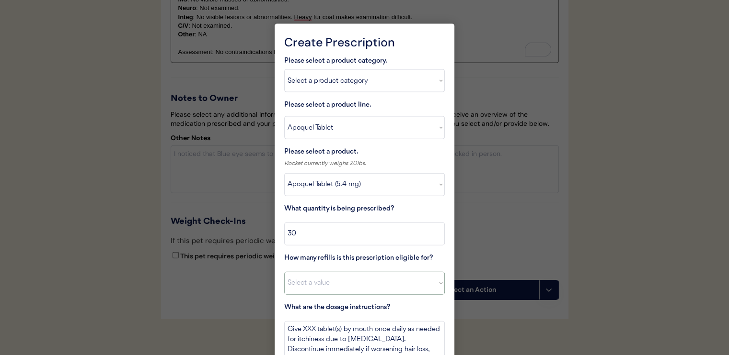
click at [360, 278] on select "Select a value 0 1 2 3 4 5 6 7 8 10 11" at bounding box center [364, 283] width 160 height 23
select select "11"
click at [284, 272] on select "Select a value 0 1 2 3 4 5 6 7 8 10 11" at bounding box center [364, 283] width 160 height 23
click at [310, 329] on textarea "Give XXX tablet(s) by mouth once daily as needed for itchiness due to allergies…" at bounding box center [364, 339] width 160 height 36
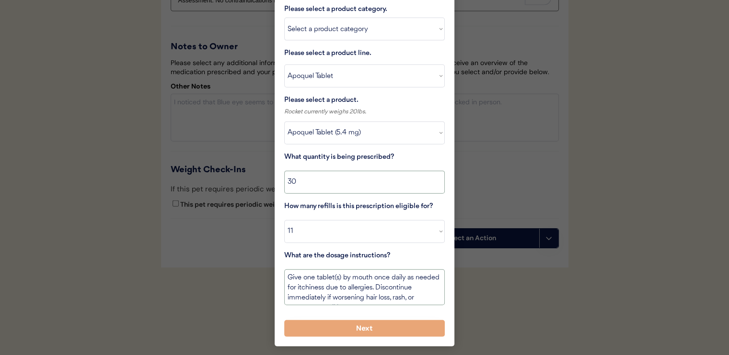
scroll to position [2226, 0]
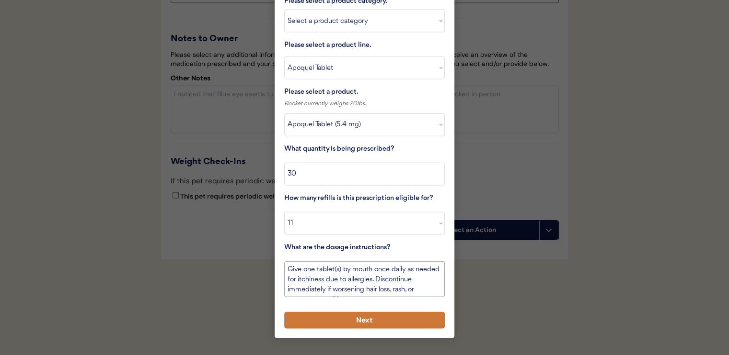
type textarea "Give one tablet(s) by mouth once daily as needed for itchiness due to allergies…"
click at [382, 316] on button "Next" at bounding box center [364, 320] width 160 height 17
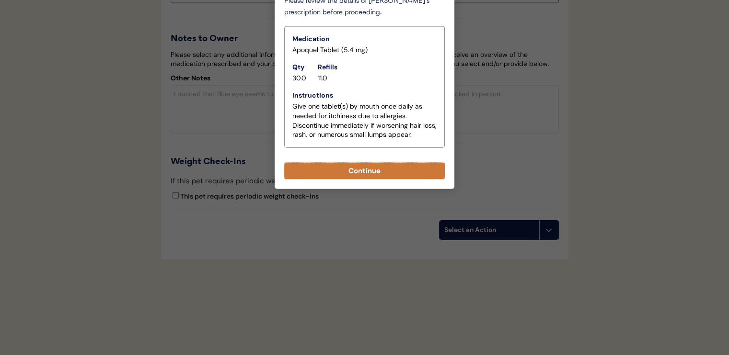
click at [367, 163] on button "Continue" at bounding box center [364, 171] width 160 height 17
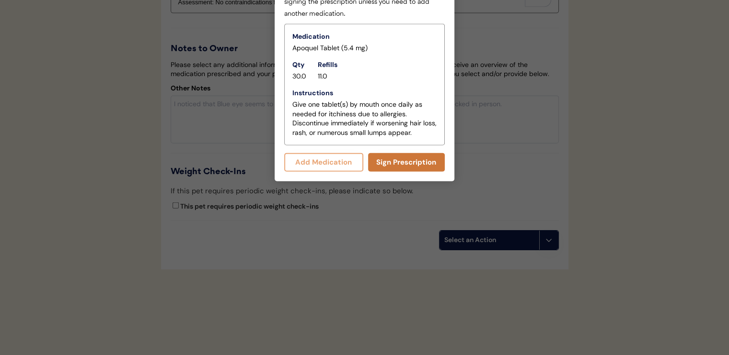
scroll to position [2246, 0]
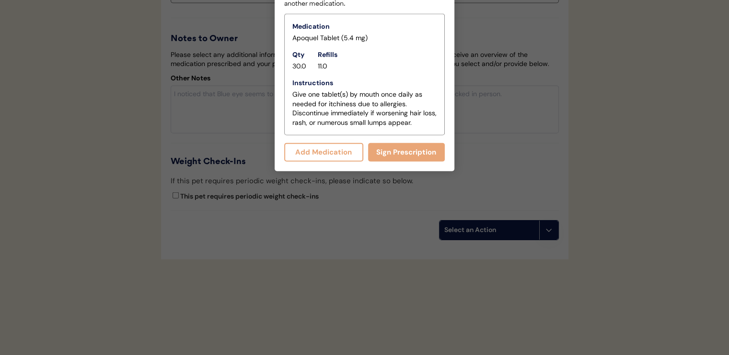
click at [326, 146] on button "Add Medication" at bounding box center [323, 152] width 79 height 19
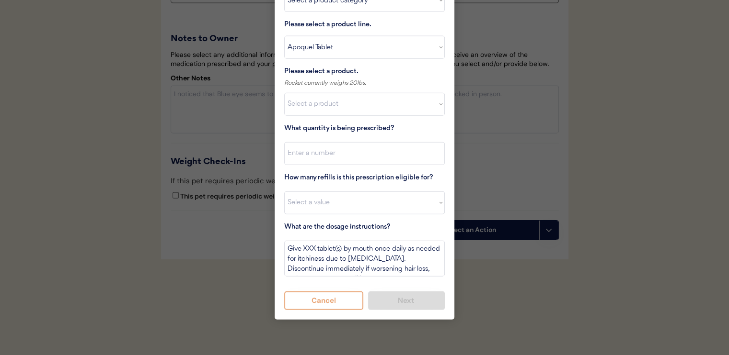
click at [600, 108] on div at bounding box center [364, 177] width 729 height 355
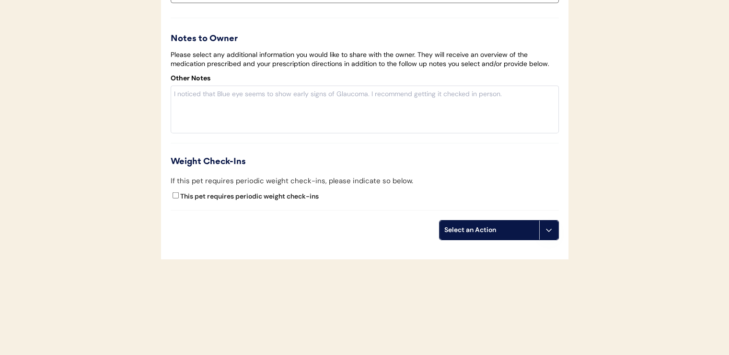
click at [514, 229] on div "Select an Action" at bounding box center [489, 231] width 90 height 10
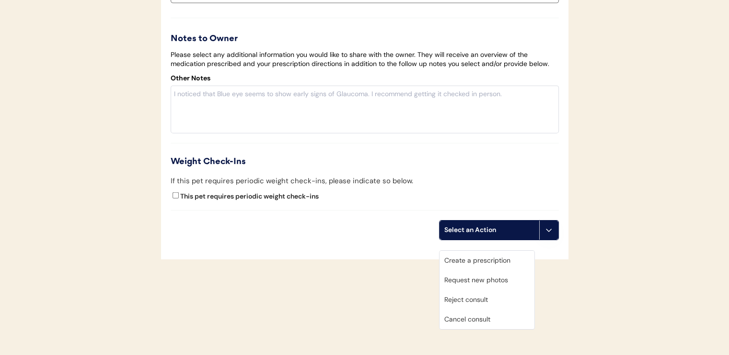
click at [492, 254] on div "Create a prescription" at bounding box center [486, 261] width 95 height 20
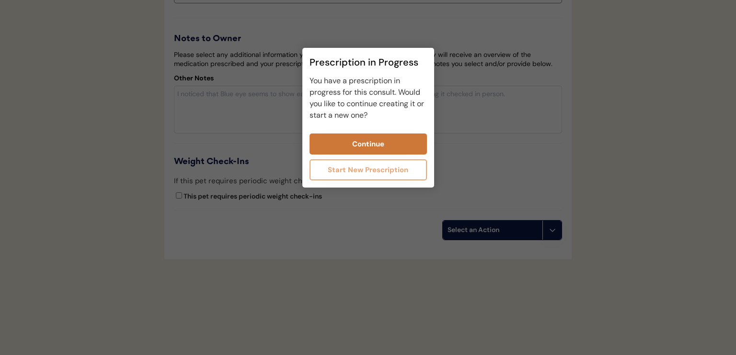
click at [366, 143] on button "Continue" at bounding box center [367, 144] width 117 height 21
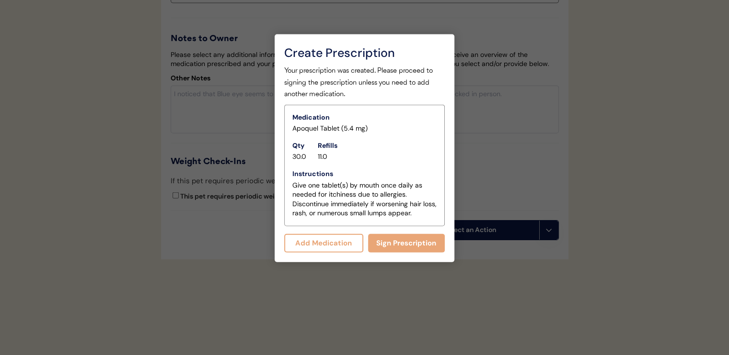
click at [332, 234] on button "Add Medication" at bounding box center [323, 243] width 79 height 19
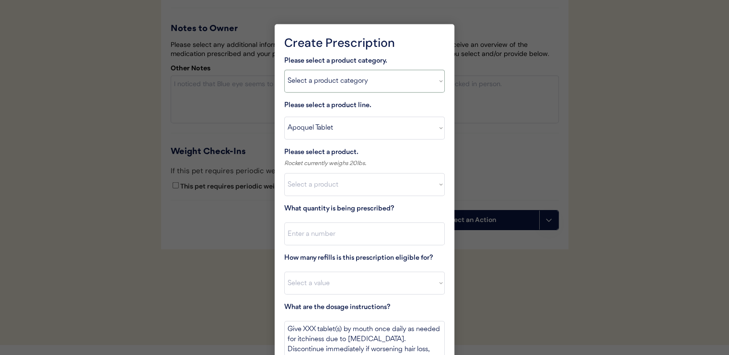
click at [317, 79] on select "Select a product category Allergies Antibiotics Anxiety Combo Parasite Preventi…" at bounding box center [364, 81] width 160 height 23
select select ""flea___tick""
click at [284, 70] on select "Select a product category Allergies Antibiotics Anxiety Combo Parasite Preventi…" at bounding box center [364, 81] width 160 height 23
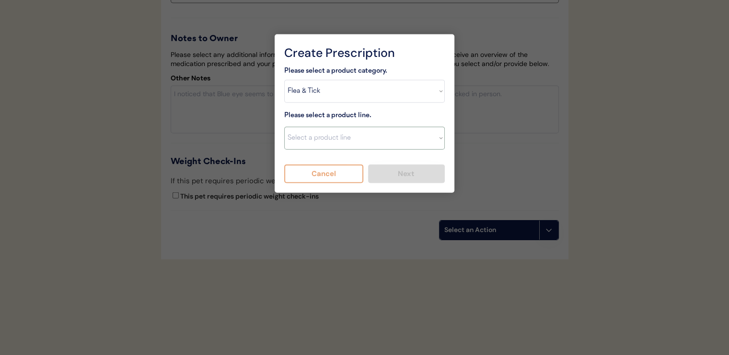
click at [328, 129] on select "Select a product line Advantix II Bravecto 1 Month Bravecto 1 Month (3 Month) B…" at bounding box center [364, 138] width 160 height 23
select select ""NexGard""
click at [284, 127] on select "Select a product line Advantix II Bravecto 1 Month Bravecto 1 Month (3 Month) B…" at bounding box center [364, 138] width 160 height 23
type textarea "Give one chew by mouth every 30 days year round to control external parasites. …"
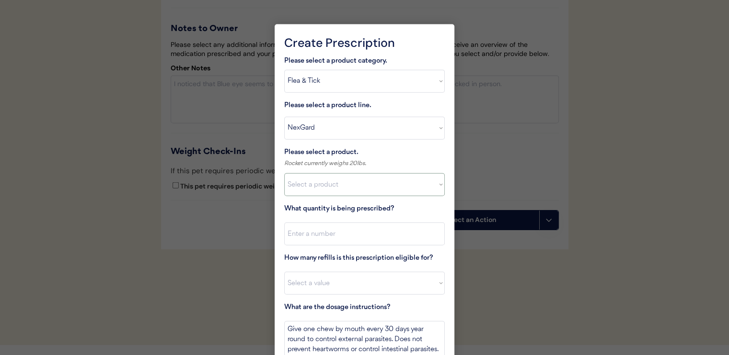
click at [331, 182] on select "Select a product NexGard, 4 - 10lbs NexGard, 10.1 - 24lbs NexGard, 24.1 - 60lbs…" at bounding box center [364, 184] width 160 height 23
select select ""1348695171700984260__LOOKUP__1670802139216x645124073882102900""
click at [284, 173] on select "Select a product NexGard, 4 - 10lbs NexGard, 10.1 - 24lbs NexGard, 24.1 - 60lbs…" at bounding box center [364, 184] width 160 height 23
click at [357, 242] on input "input" at bounding box center [364, 234] width 160 height 23
type input "1"
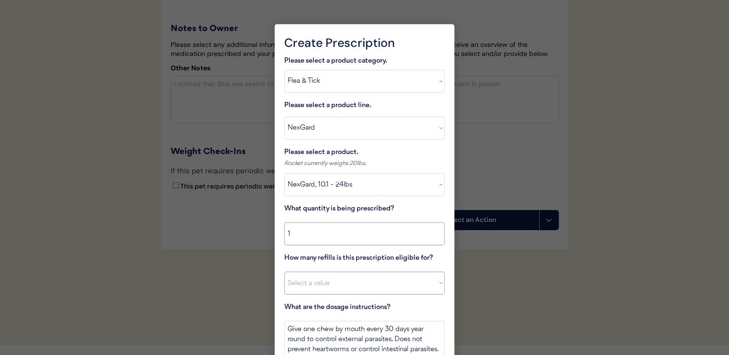
click at [363, 283] on select "Select a value 0 1 2 3 4 5 6 7 8 10 11" at bounding box center [364, 283] width 160 height 23
select select "11"
click at [284, 272] on select "Select a value 0 1 2 3 4 5 6 7 8 10 11" at bounding box center [364, 283] width 160 height 23
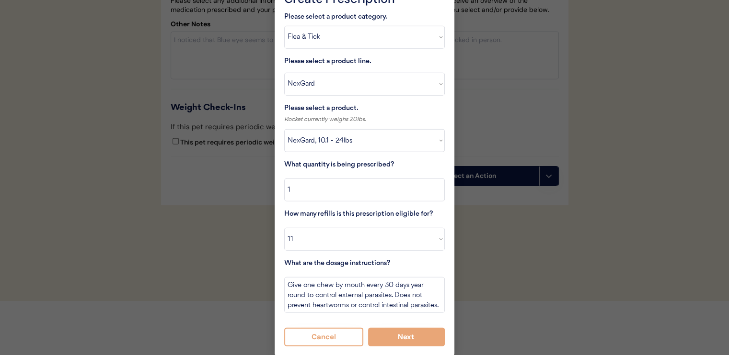
click at [404, 337] on button "Next" at bounding box center [406, 337] width 77 height 19
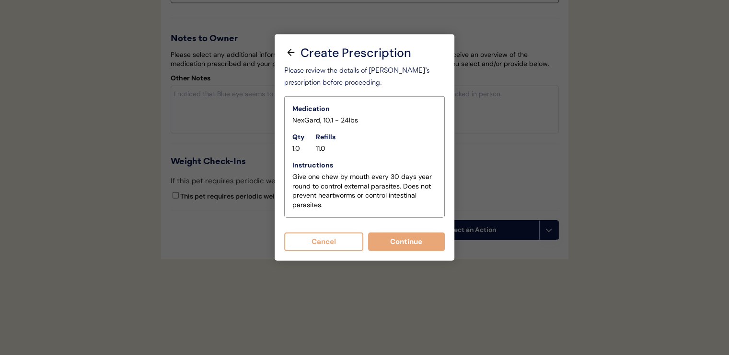
click at [387, 238] on button "Continue" at bounding box center [406, 242] width 77 height 19
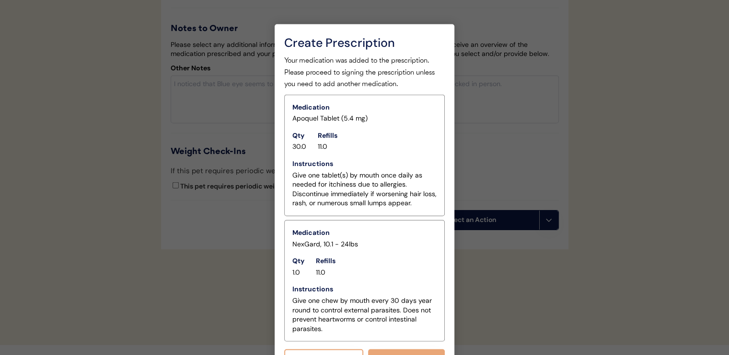
scroll to position [2268, 0]
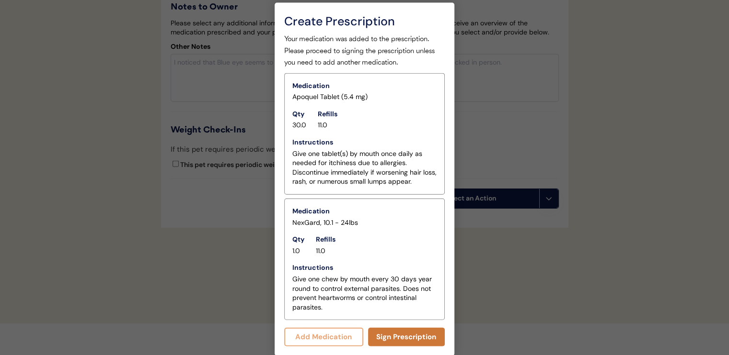
click at [408, 340] on button "Sign Prescription" at bounding box center [406, 337] width 77 height 19
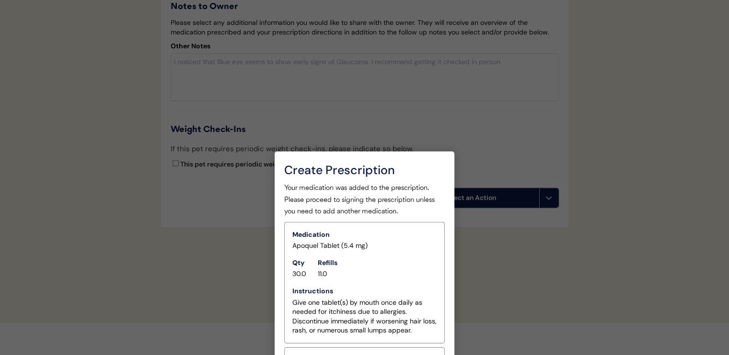
scroll to position [2259, 0]
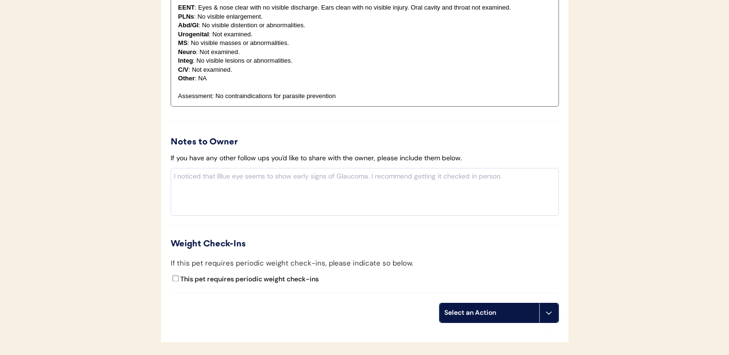
scroll to position [1150, 0]
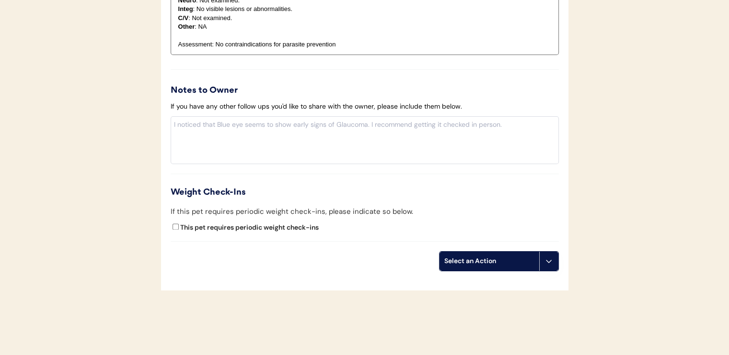
click at [471, 261] on div "Select an Action" at bounding box center [489, 262] width 90 height 10
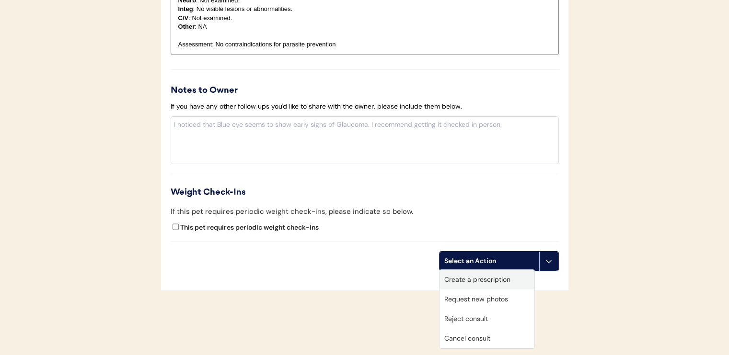
click at [475, 283] on div "Create a prescription" at bounding box center [486, 280] width 95 height 20
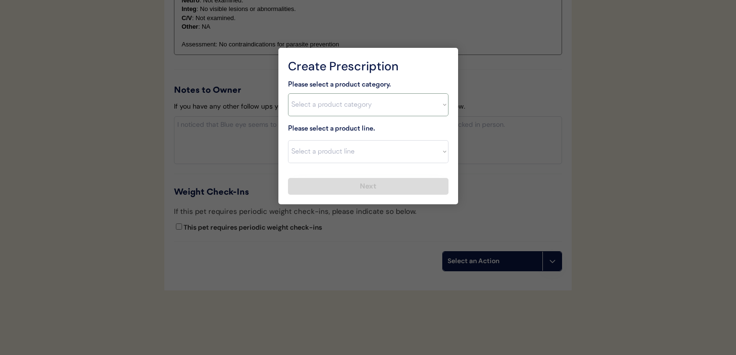
click at [328, 105] on select "Select a product category [MEDICAL_DATA] Antibiotics Anxiety Combo [MEDICAL_DAT…" at bounding box center [368, 104] width 160 height 23
select select ""combo_[MEDICAL_DATA]_prevention""
click at [288, 93] on select "Select a product category [MEDICAL_DATA] Antibiotics Anxiety Combo [MEDICAL_DAT…" at bounding box center [368, 104] width 160 height 23
click at [350, 157] on select "Select a product line" at bounding box center [368, 151] width 160 height 23
click at [350, 149] on select "Select a product line" at bounding box center [368, 151] width 160 height 23
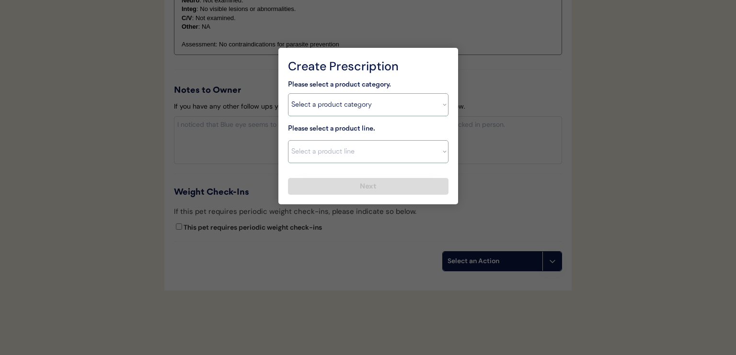
click at [343, 99] on select "Select a product category [MEDICAL_DATA] Antibiotics Anxiety Combo [MEDICAL_DAT…" at bounding box center [368, 104] width 160 height 23
click at [288, 93] on select "Select a product category [MEDICAL_DATA] Antibiotics Anxiety Combo [MEDICAL_DAT…" at bounding box center [368, 104] width 160 height 23
click at [352, 156] on select "Select a product line Advantage Multi for Dogs Credelio Quattro NexGard Plus Ne…" at bounding box center [368, 151] width 160 height 23
select select ""Simparica Trio""
click at [288, 140] on select "Select a product line Advantage Multi for Dogs Credelio Quattro NexGard Plus Ne…" at bounding box center [368, 151] width 160 height 23
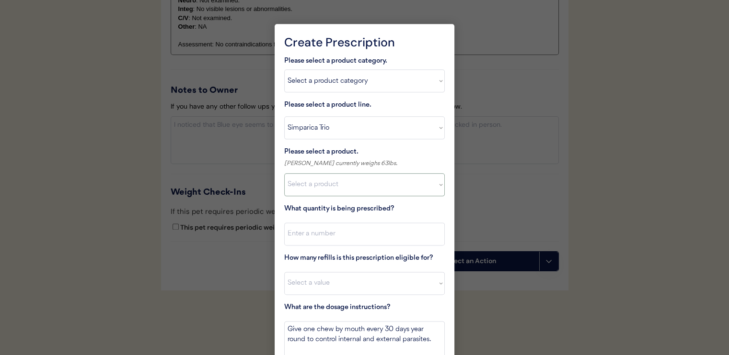
click at [357, 192] on select "Select a product Simparica Trio, 2.8 - 5.5lbs Simparica Trio, 5.6 - 11lbs Simpa…" at bounding box center [364, 184] width 160 height 23
select select ""1348695171700984260__LOOKUP__1704773707524x987977572973748600""
click at [284, 173] on select "Select a product Simparica Trio, 2.8 - 5.5lbs Simparica Trio, 5.6 - 11lbs Simpa…" at bounding box center [364, 184] width 160 height 23
click at [356, 231] on input "input" at bounding box center [364, 234] width 160 height 23
type input "1"
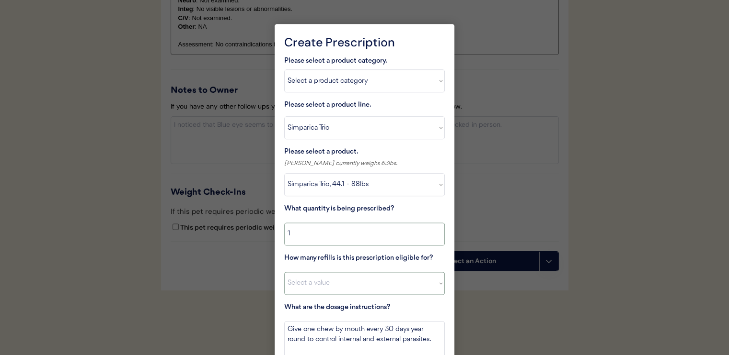
click at [381, 285] on select "Select a value 0 1 2 3 4 5 6 7 8 10 11" at bounding box center [364, 283] width 160 height 23
select select "11"
click at [284, 272] on select "Select a value 0 1 2 3 4 5 6 7 8 10 11" at bounding box center [364, 283] width 160 height 23
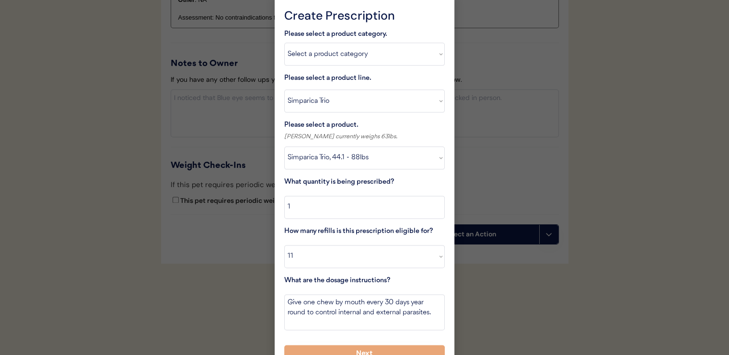
scroll to position [1192, 0]
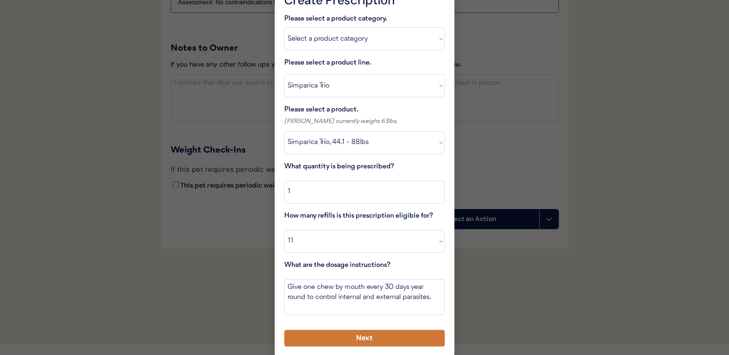
click at [363, 337] on button "Next" at bounding box center [364, 338] width 160 height 17
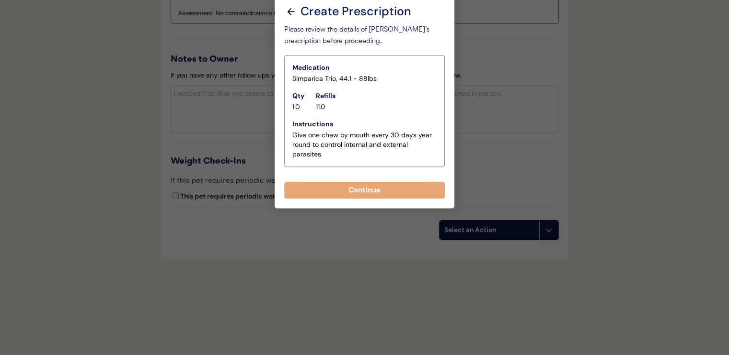
scroll to position [1179, 0]
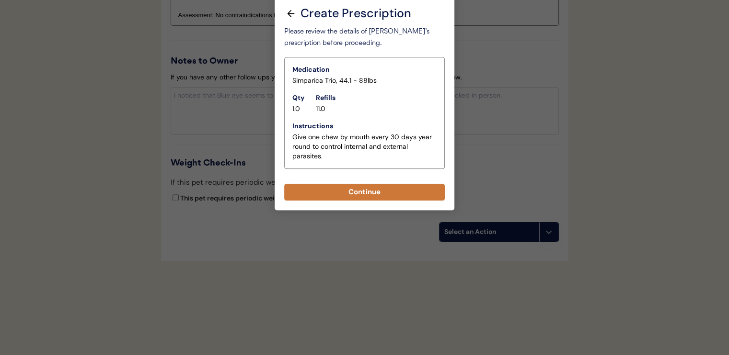
click at [364, 189] on button "Continue" at bounding box center [364, 192] width 160 height 17
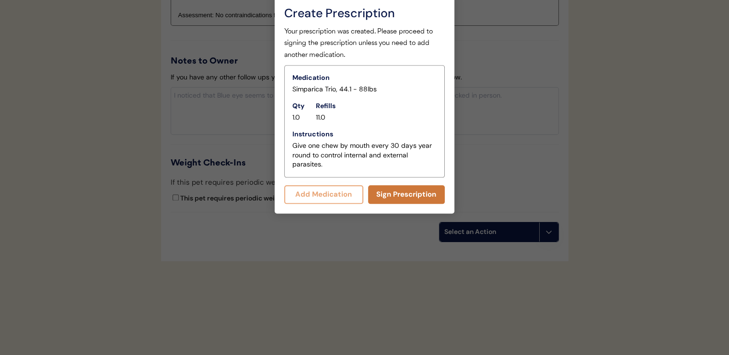
click at [385, 194] on button "Sign Prescription" at bounding box center [406, 194] width 77 height 19
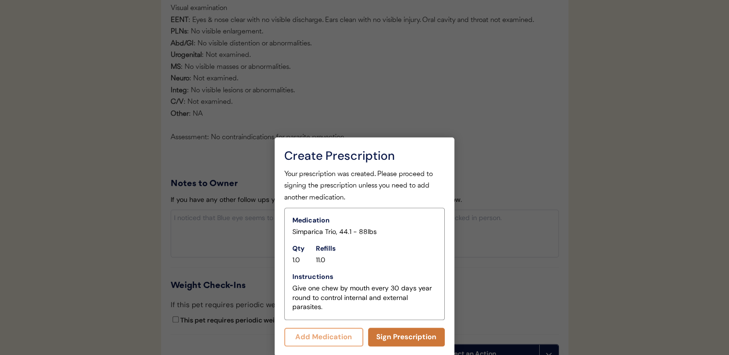
scroll to position [1171, 0]
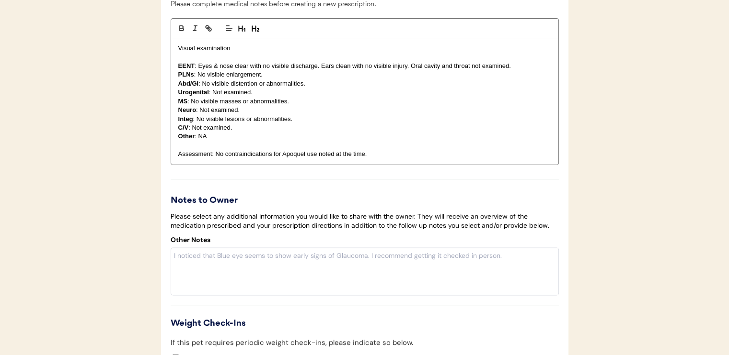
scroll to position [1485, 0]
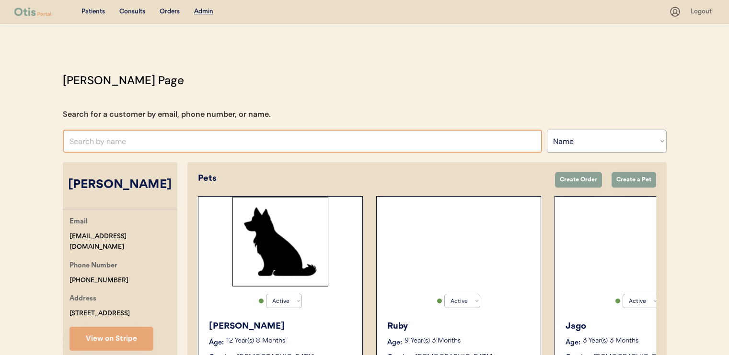
select select ""Name""
select select "true"
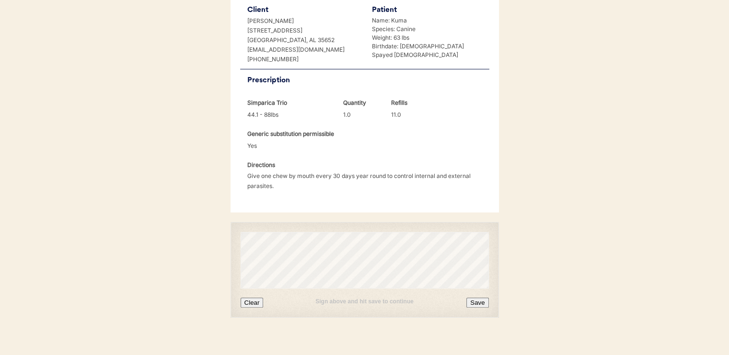
click at [474, 298] on button "Save" at bounding box center [477, 303] width 22 height 10
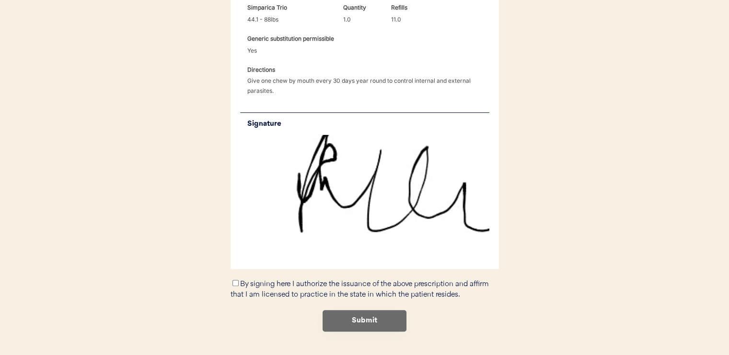
scroll to position [339, 0]
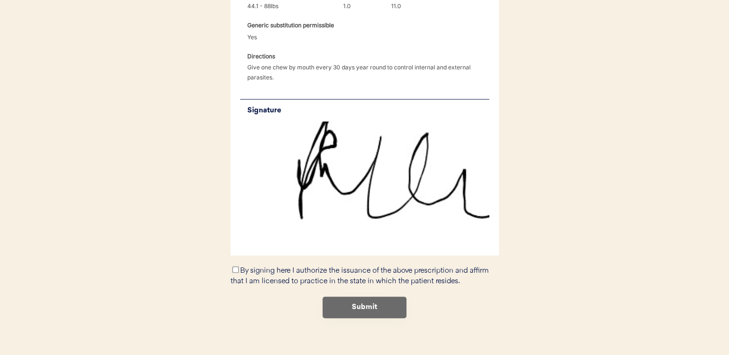
click at [232, 267] on input "By signing here I authorize the issuance of the above prescription and affirm t…" at bounding box center [235, 270] width 6 height 6
checkbox input "true"
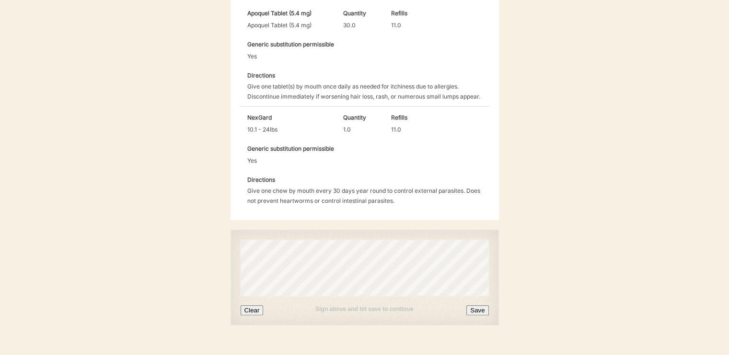
click at [470, 306] on button "Save" at bounding box center [477, 311] width 22 height 10
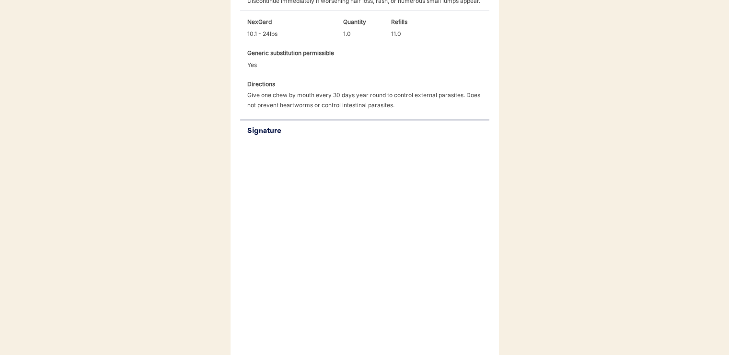
scroll to position [437, 0]
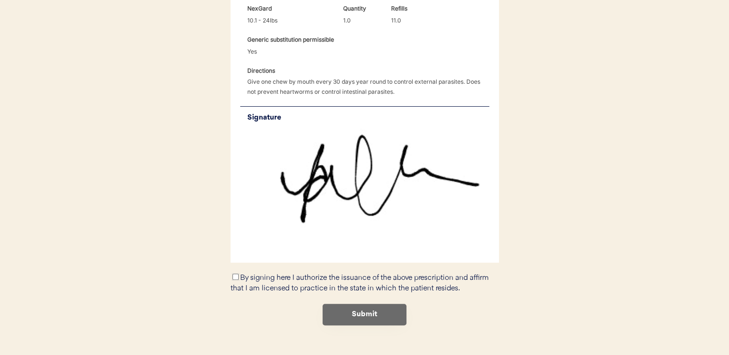
click at [236, 274] on input "By signing here I authorize the issuance of the above prescription and affirm t…" at bounding box center [235, 277] width 6 height 6
checkbox input "true"
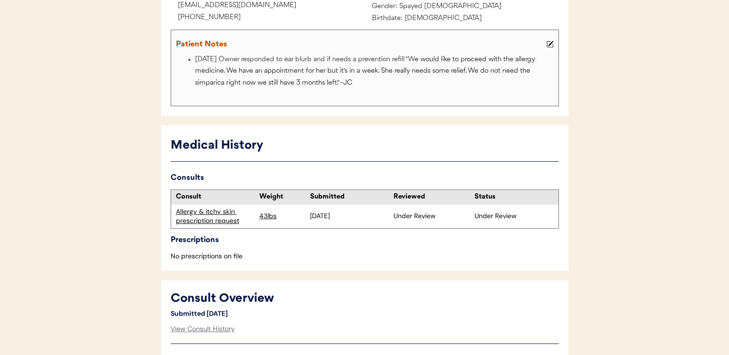
scroll to position [192, 0]
